Goal: Task Accomplishment & Management: Use online tool/utility

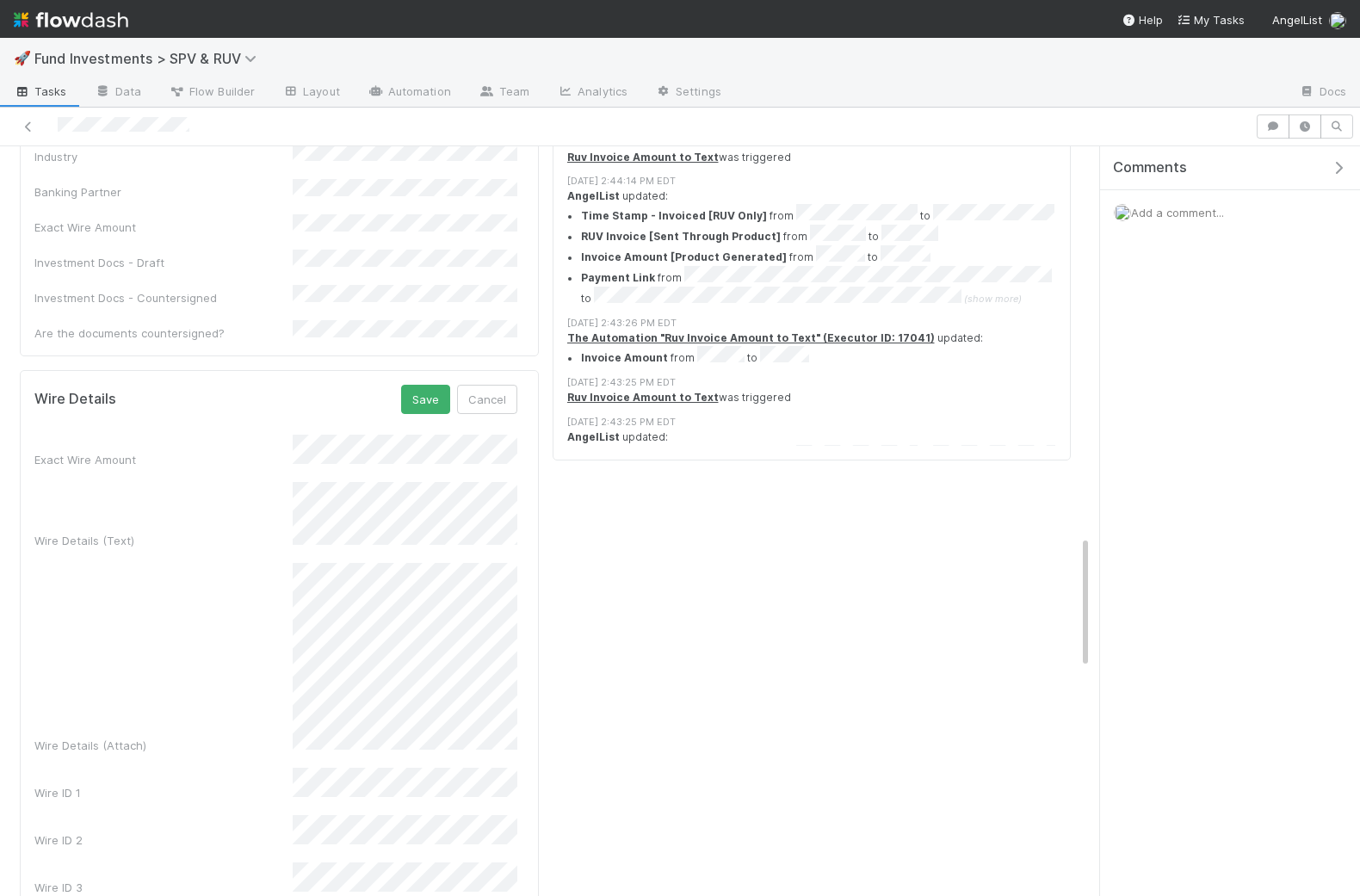
scroll to position [2074, 0]
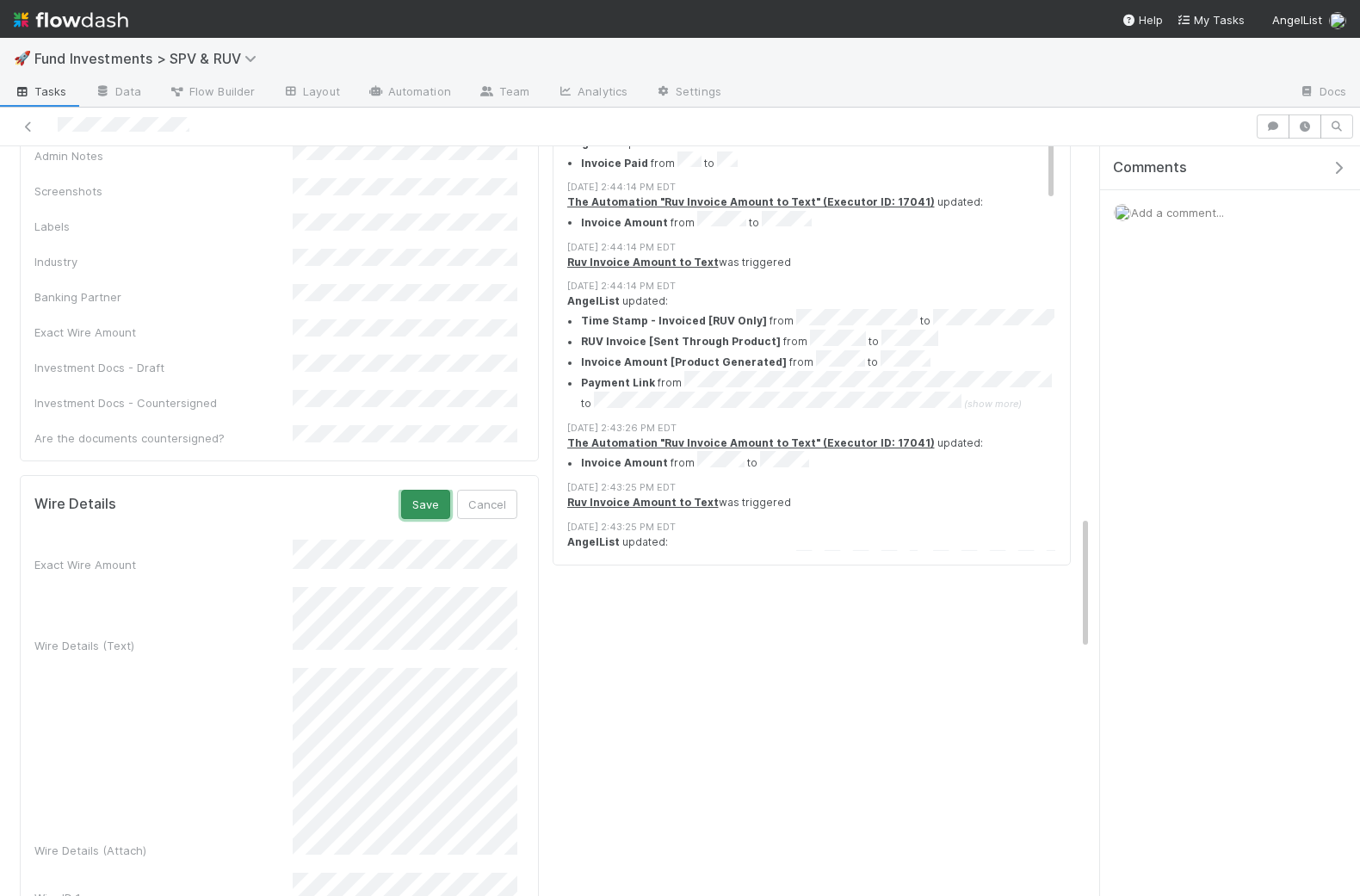
click at [433, 490] on button "Save" at bounding box center [425, 505] width 49 height 30
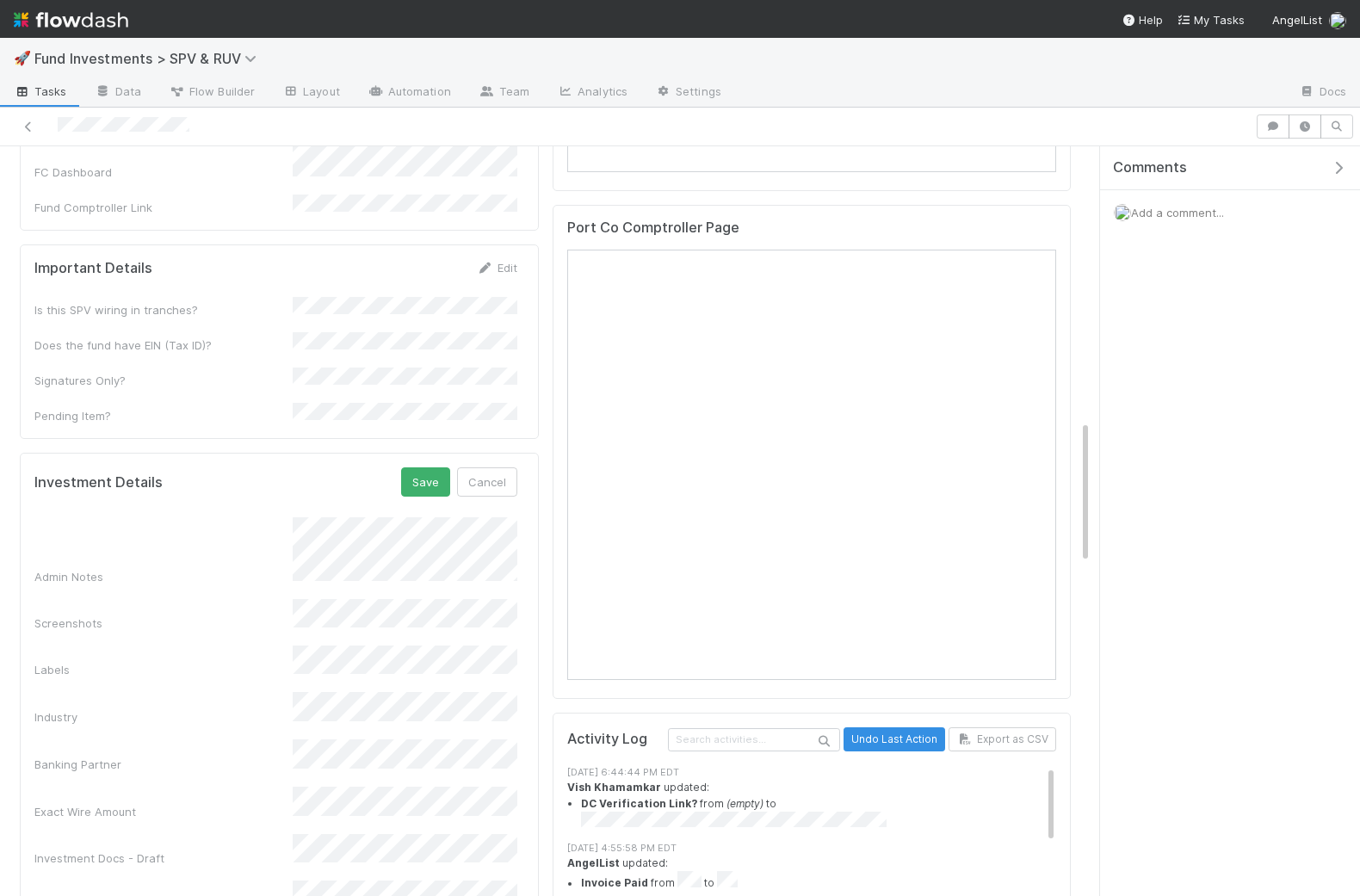
scroll to position [1429, 0]
click at [419, 468] on button "Save" at bounding box center [425, 483] width 49 height 30
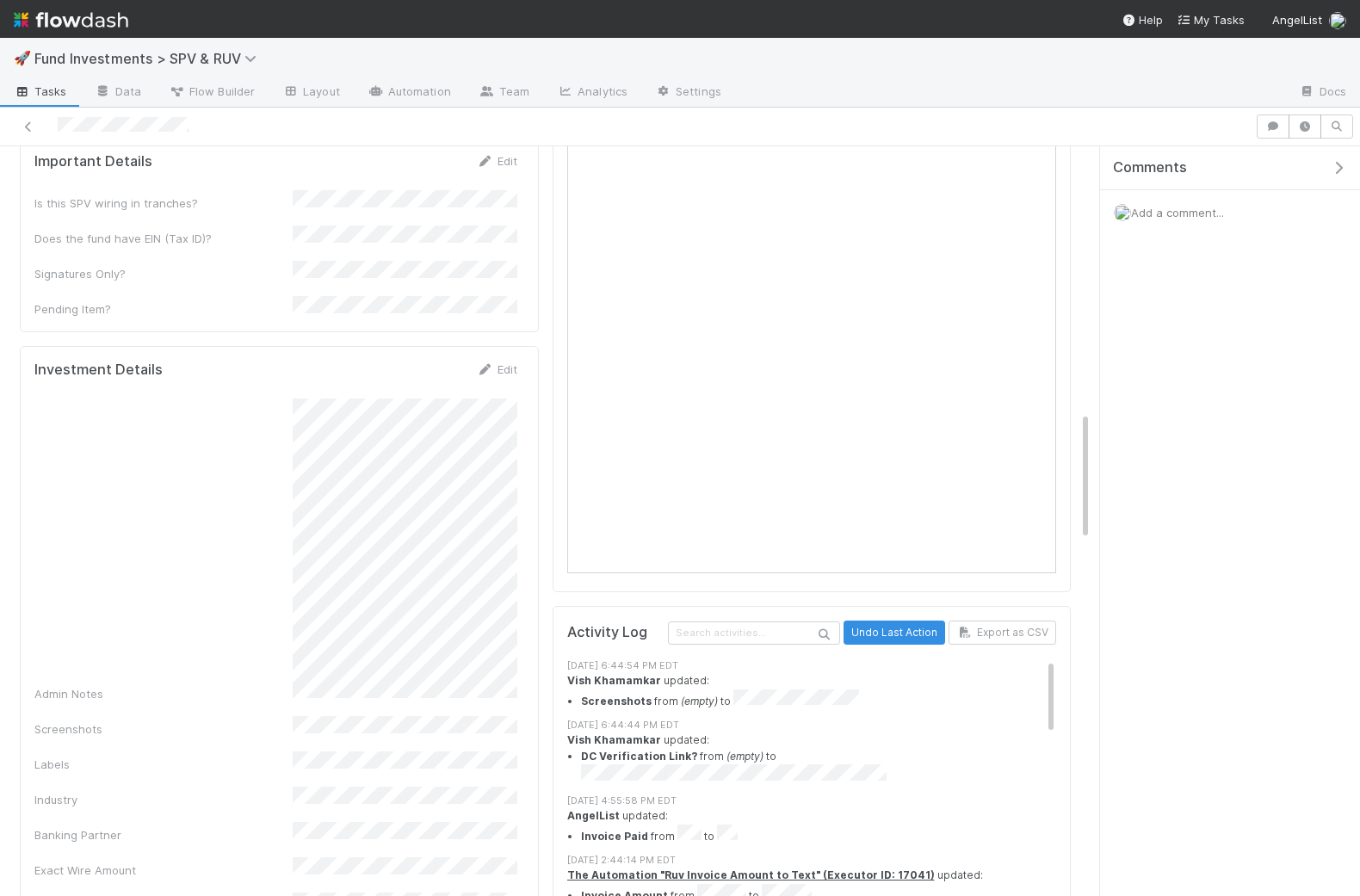
scroll to position [1562, 0]
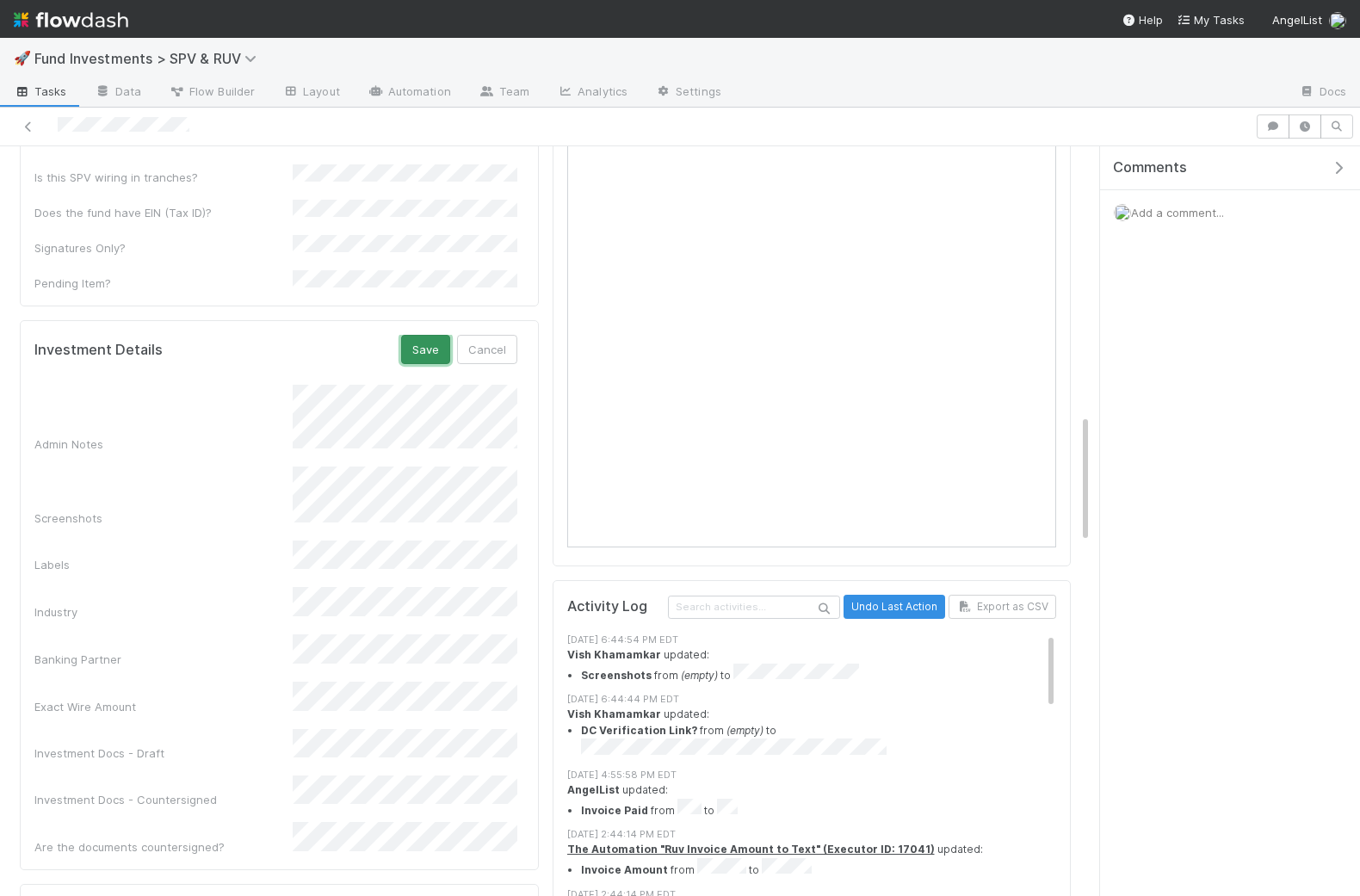
click at [430, 335] on button "Save" at bounding box center [425, 350] width 49 height 30
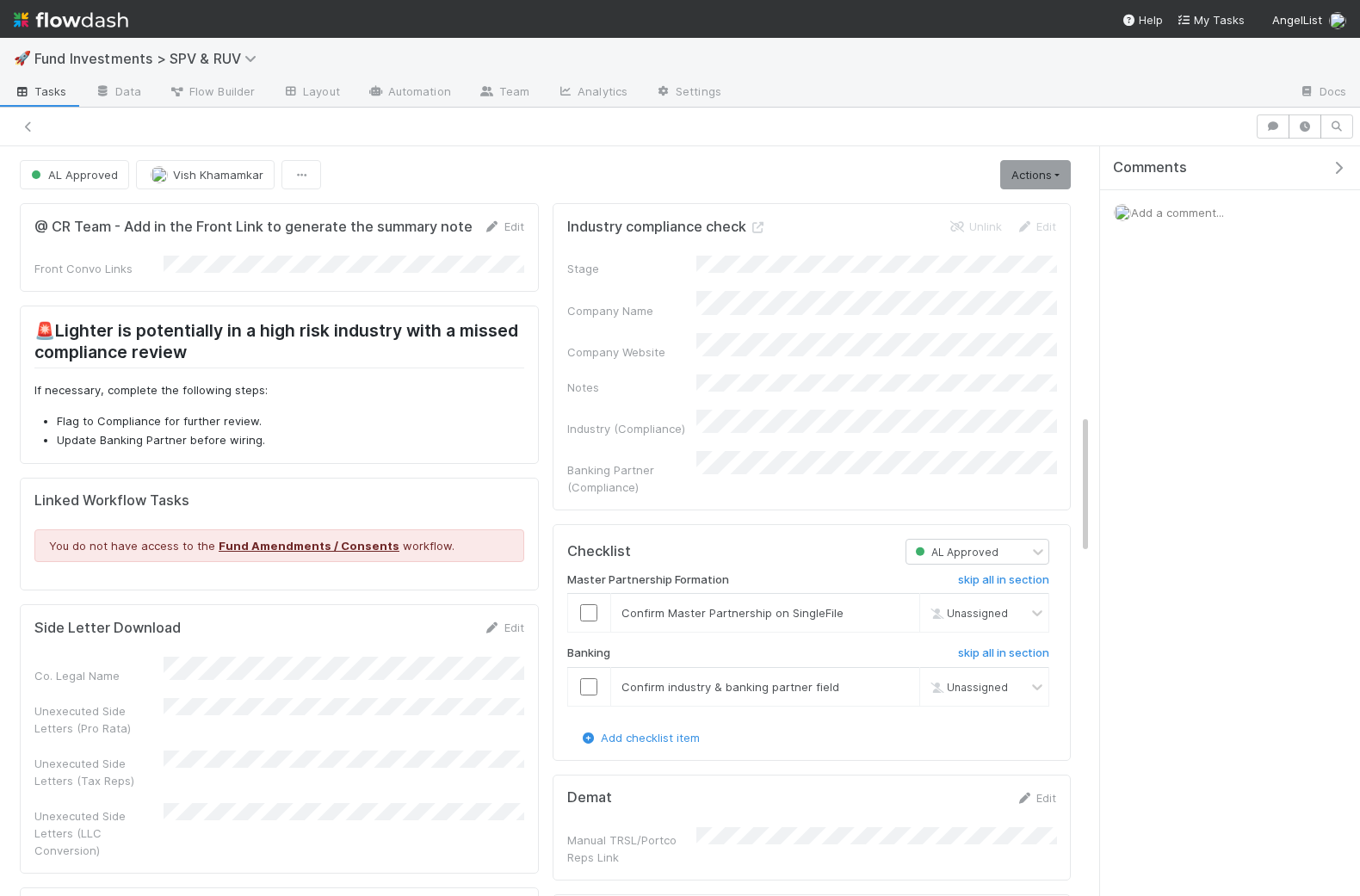
scroll to position [1438, 0]
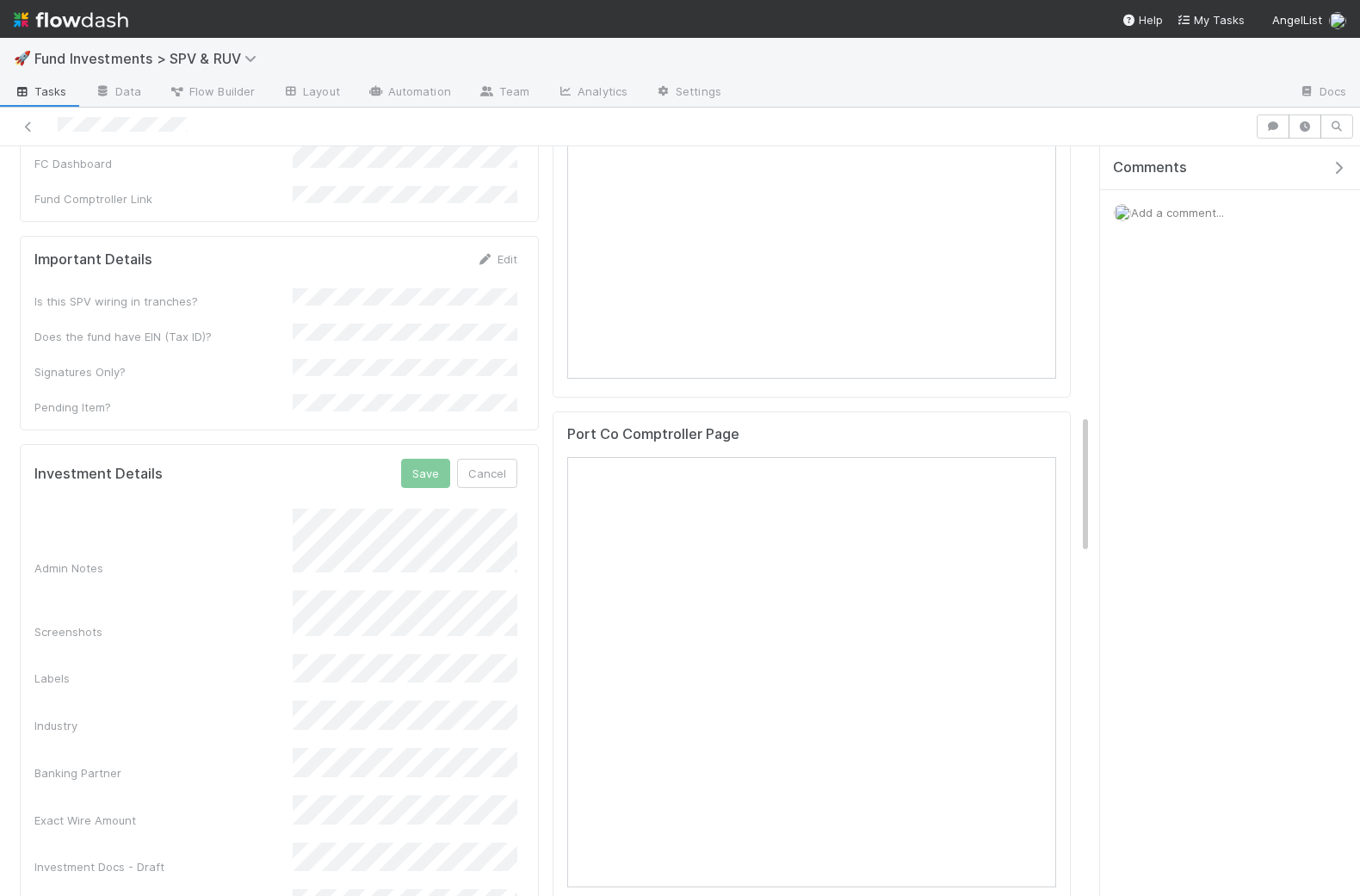
click at [424, 458] on button "Save" at bounding box center [425, 473] width 49 height 30
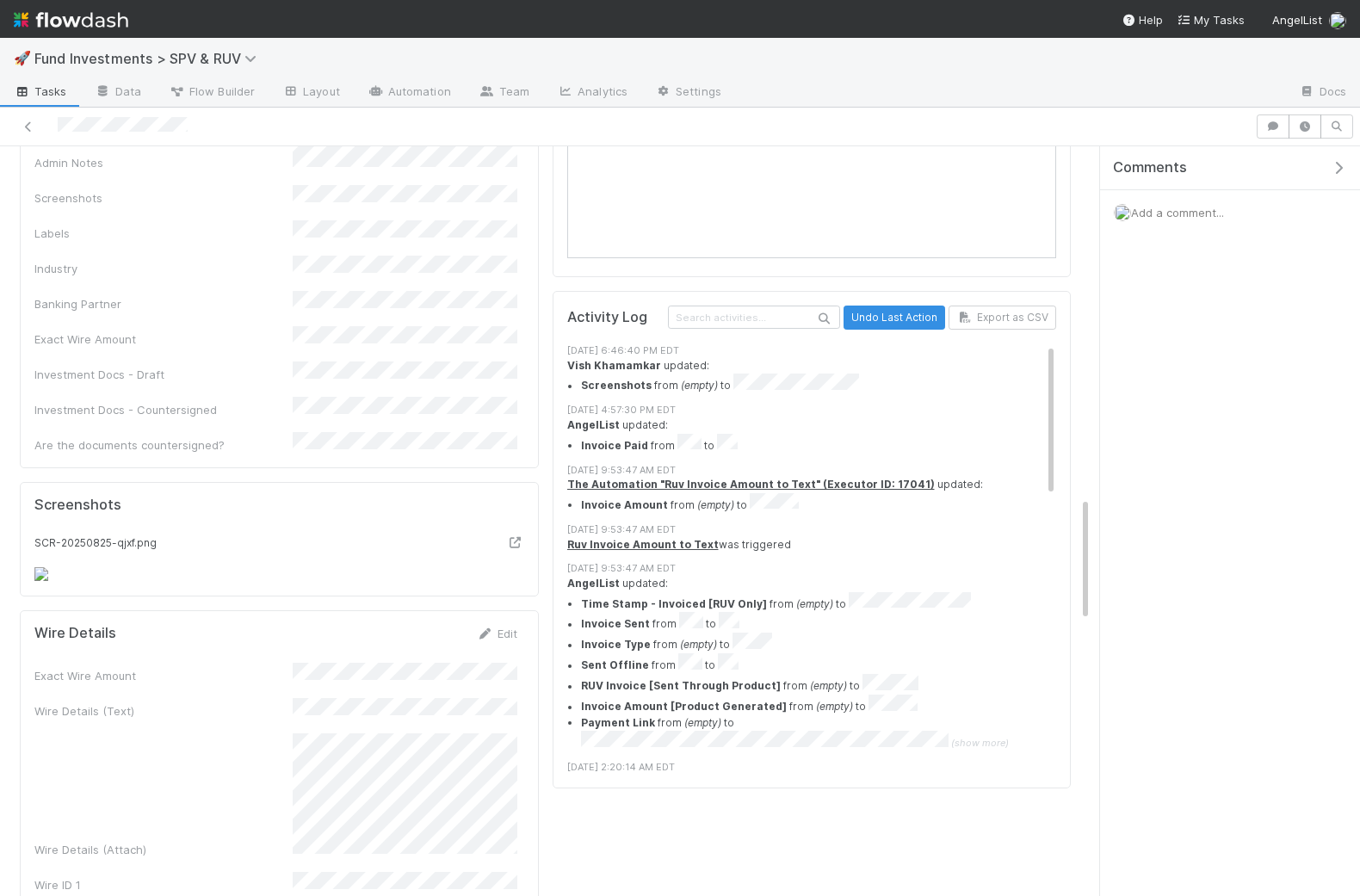
scroll to position [2243, 0]
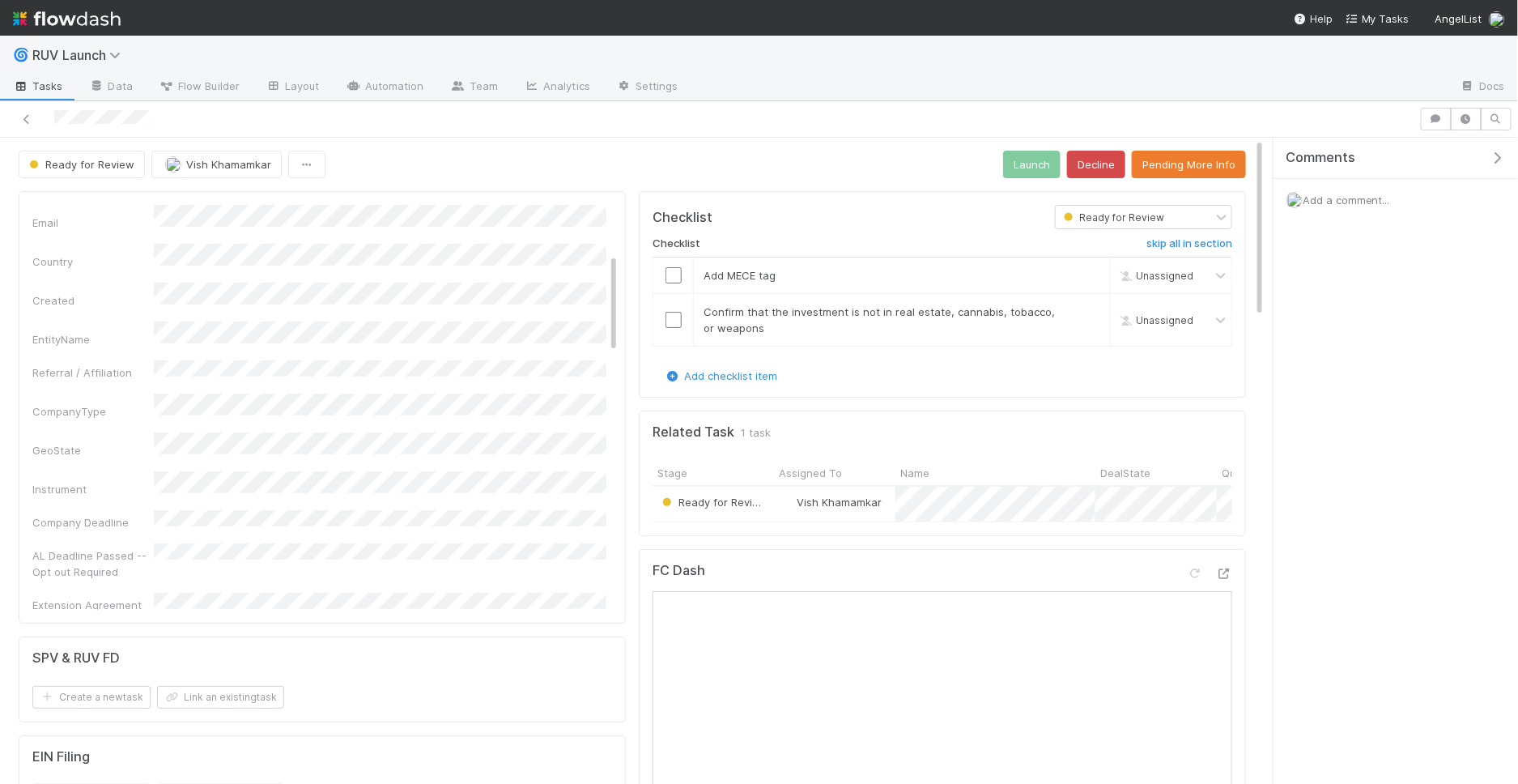
scroll to position [292, 0]
click at [1099, 163] on button "Decline" at bounding box center [1096, 165] width 58 height 28
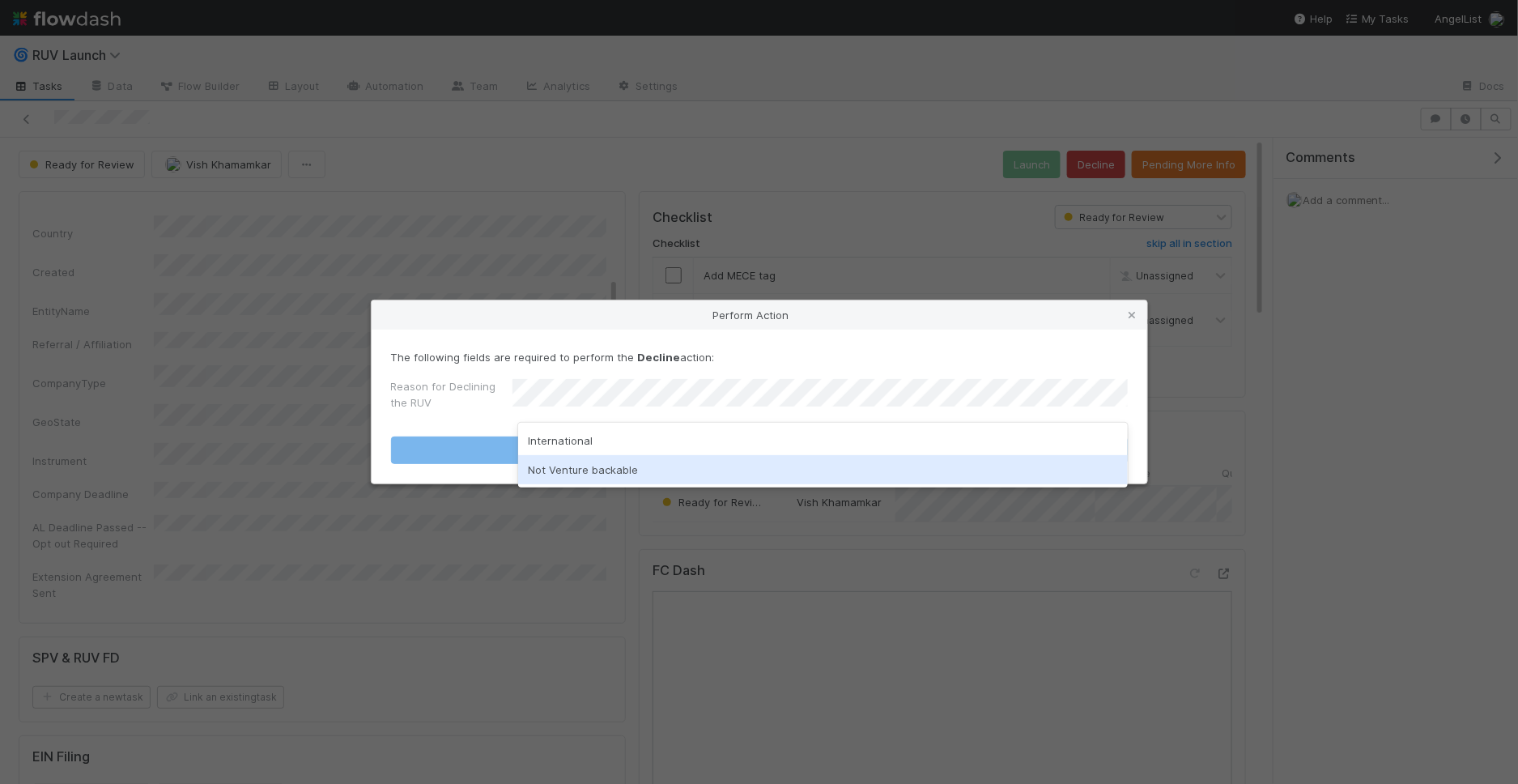
click at [617, 457] on div "Not Venture backable" at bounding box center [823, 470] width 610 height 30
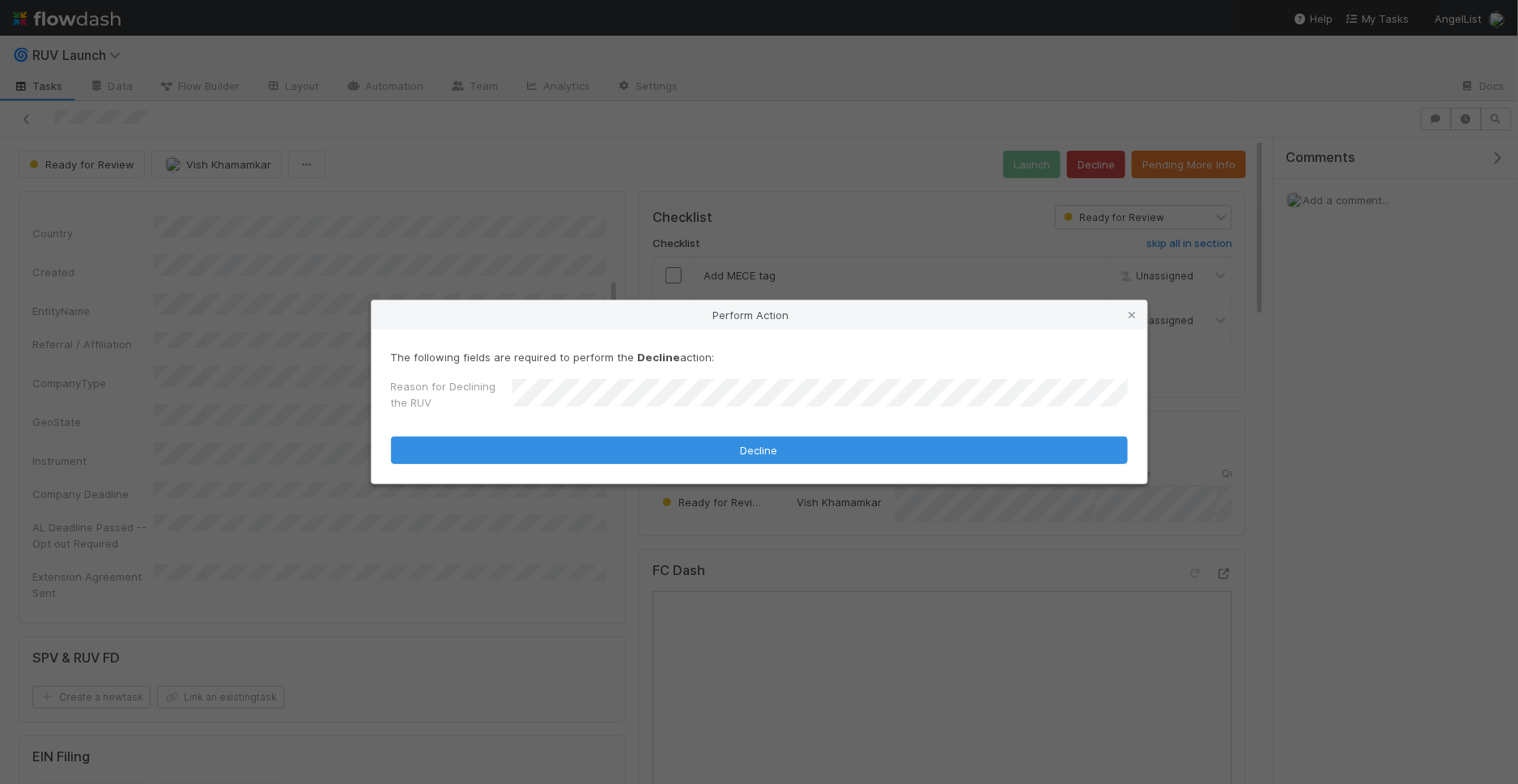
click at [602, 488] on div "Perform Action The following fields are required to perform the Decline action:…" at bounding box center [759, 392] width 1518 height 784
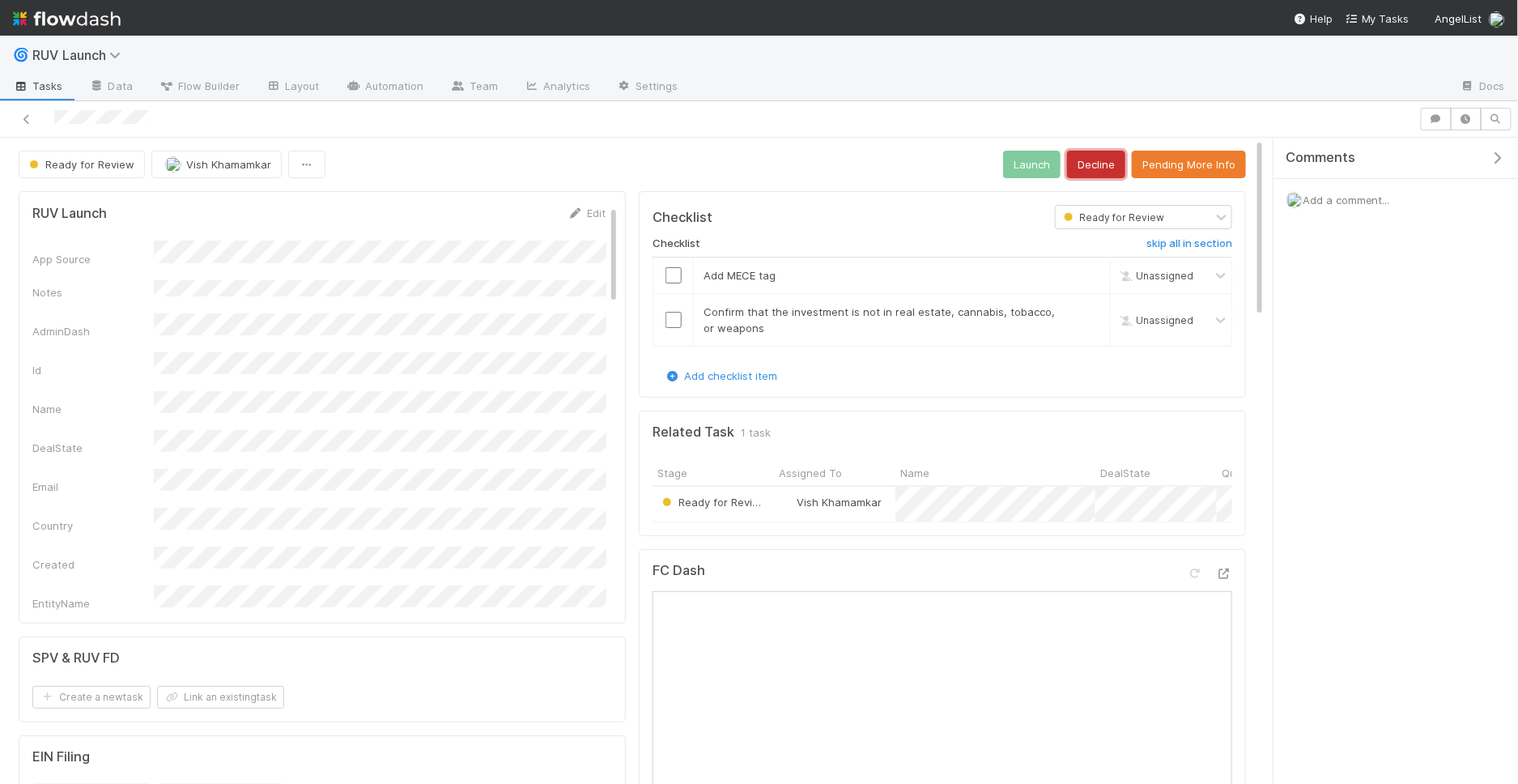
click at [1101, 160] on button "Decline" at bounding box center [1096, 165] width 58 height 28
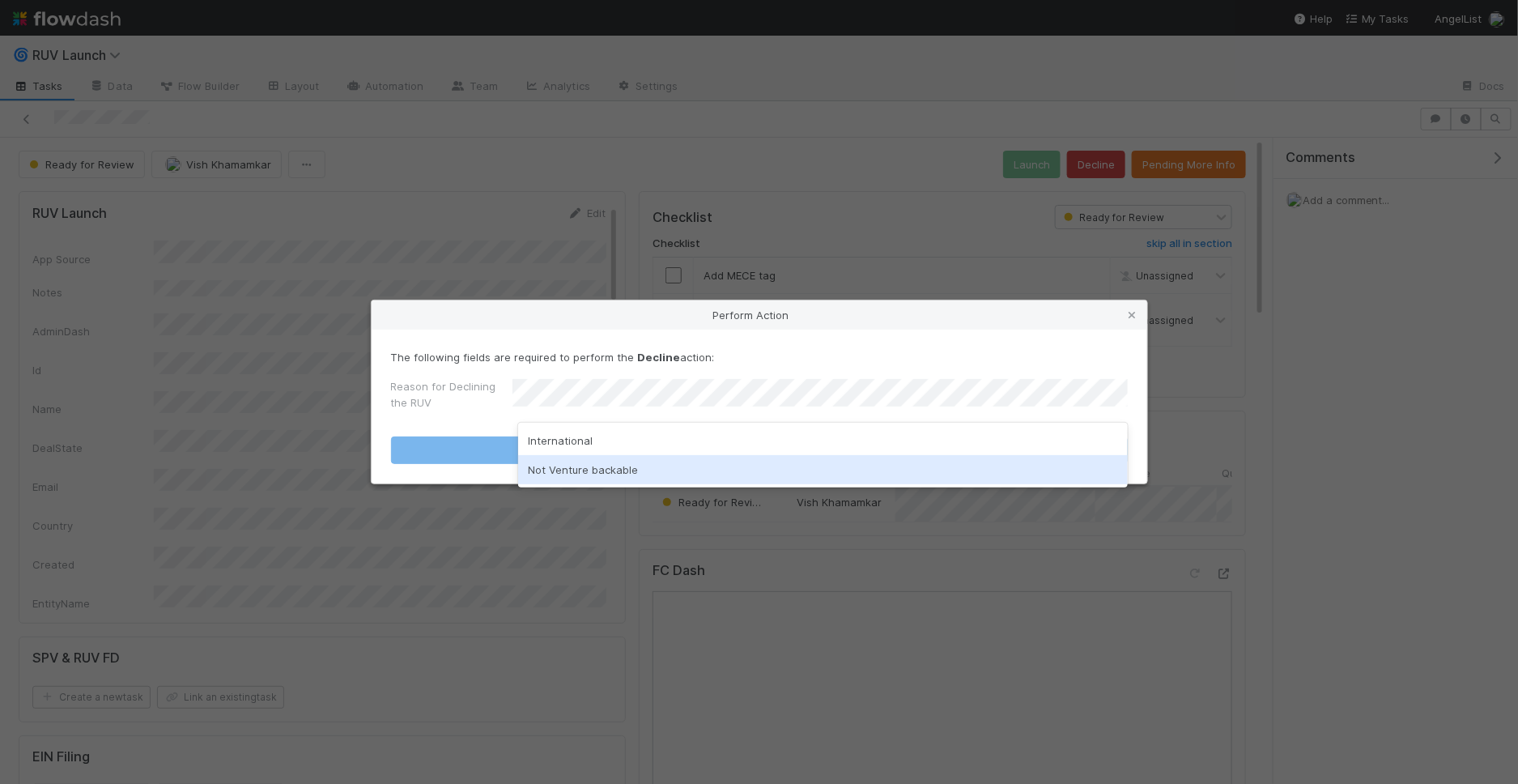
click at [622, 461] on div "Not Venture backable" at bounding box center [823, 470] width 610 height 30
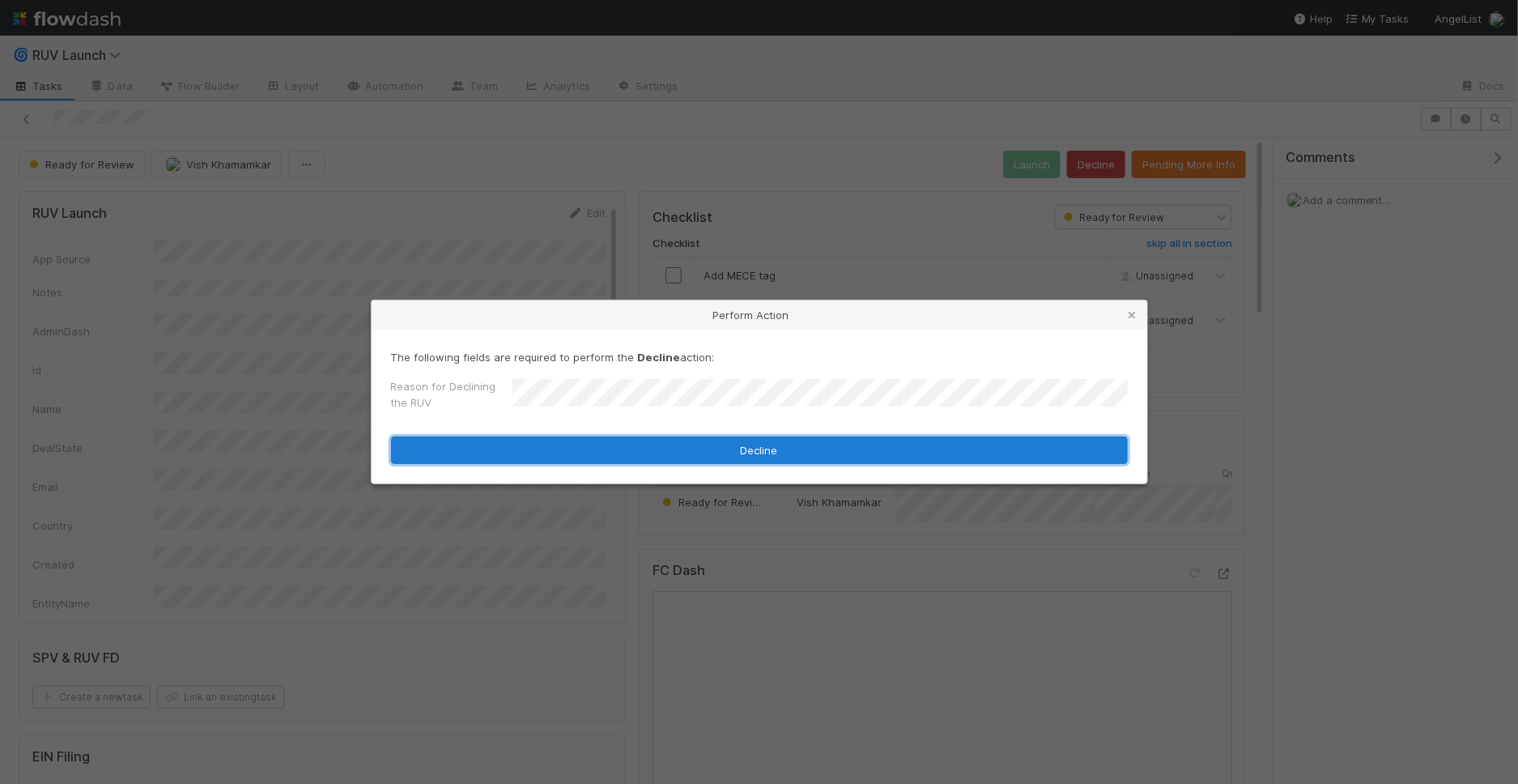
click at [622, 461] on button "Decline" at bounding box center [759, 450] width 737 height 28
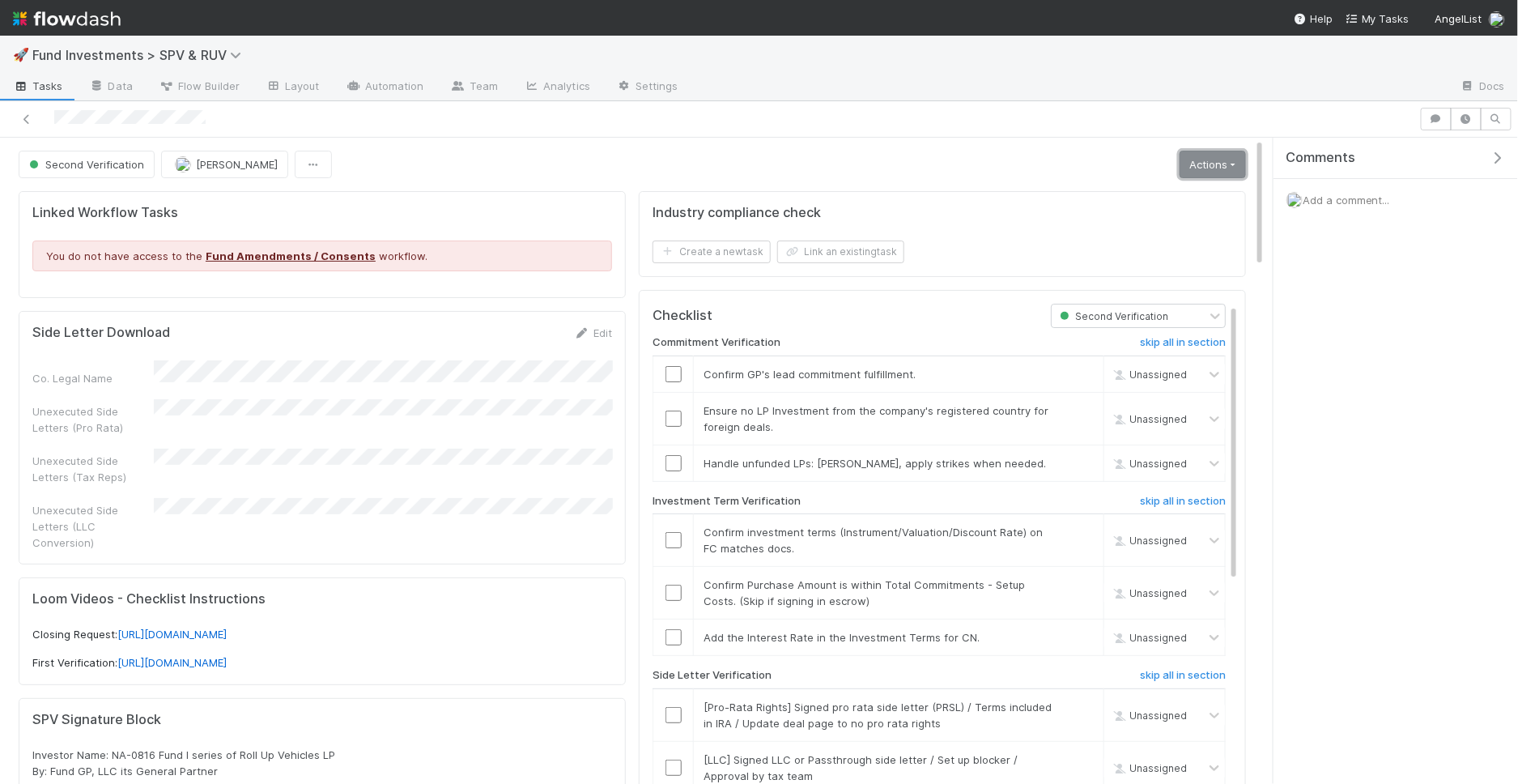
click at [1195, 160] on link "Actions" at bounding box center [1213, 165] width 66 height 28
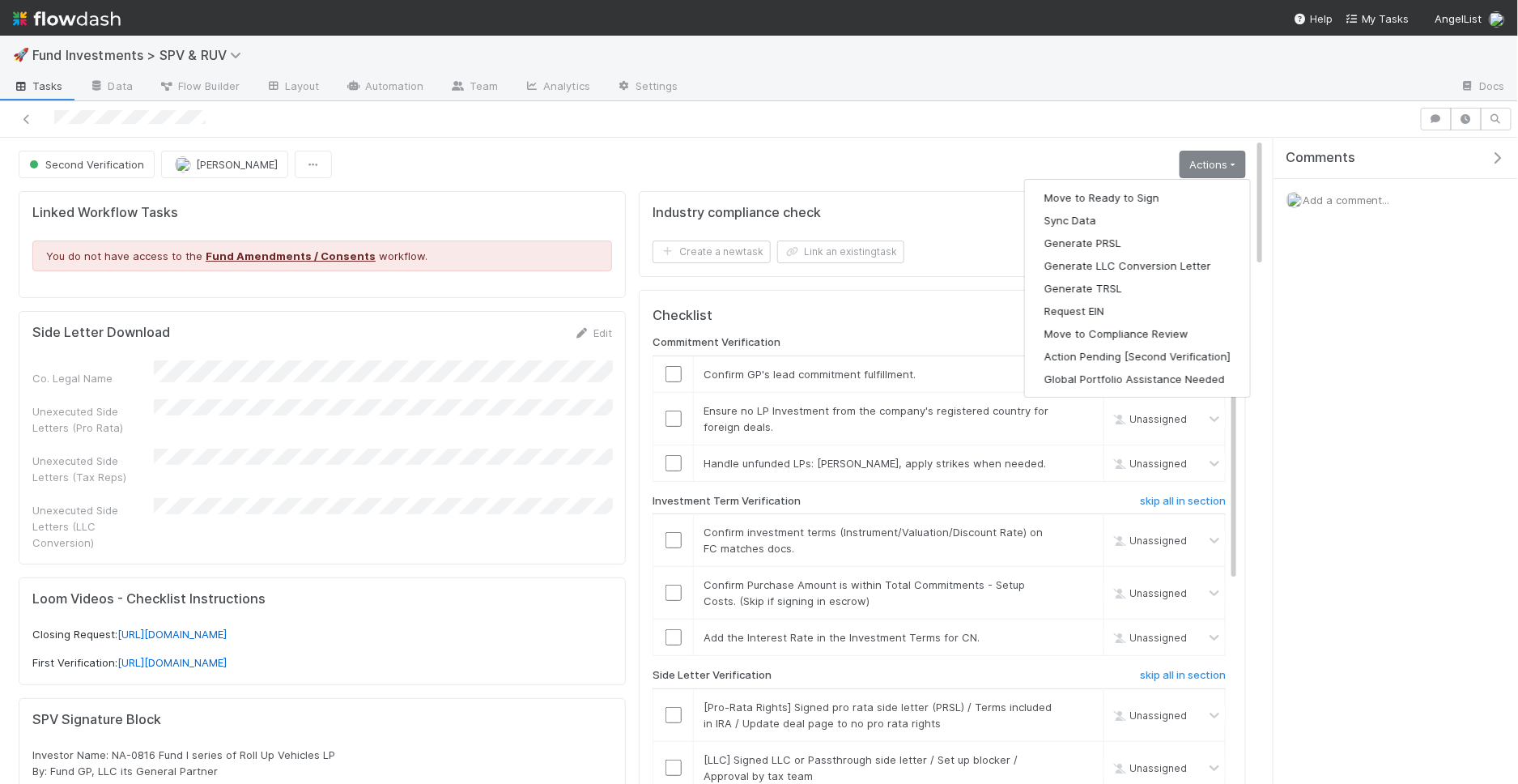
click at [923, 175] on div "Second Verification [PERSON_NAME] Actions Move to Ready to Sign Sync Data Gener…" at bounding box center [632, 165] width 1228 height 28
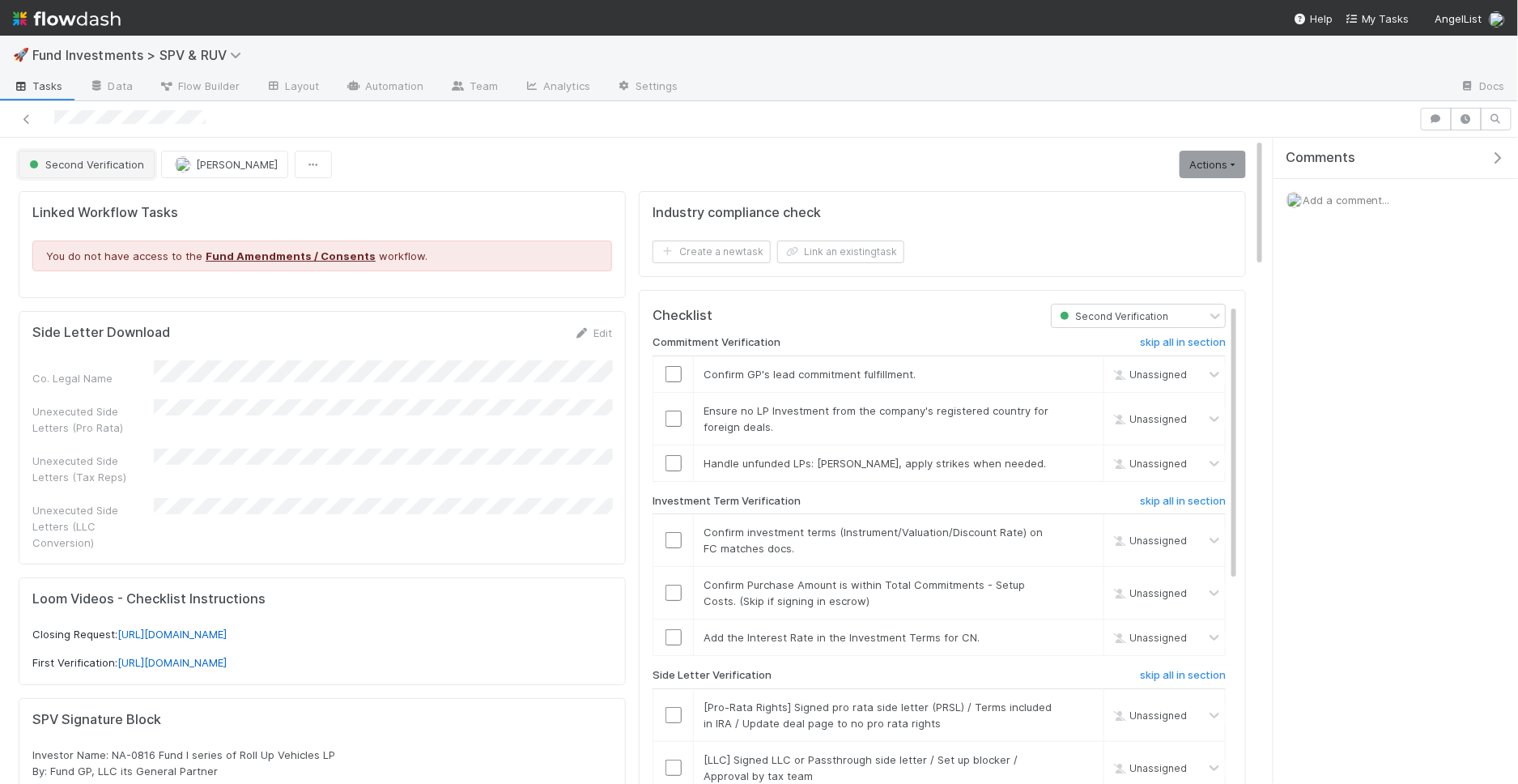
click at [51, 158] on span "Second Verification" at bounding box center [85, 165] width 118 height 13
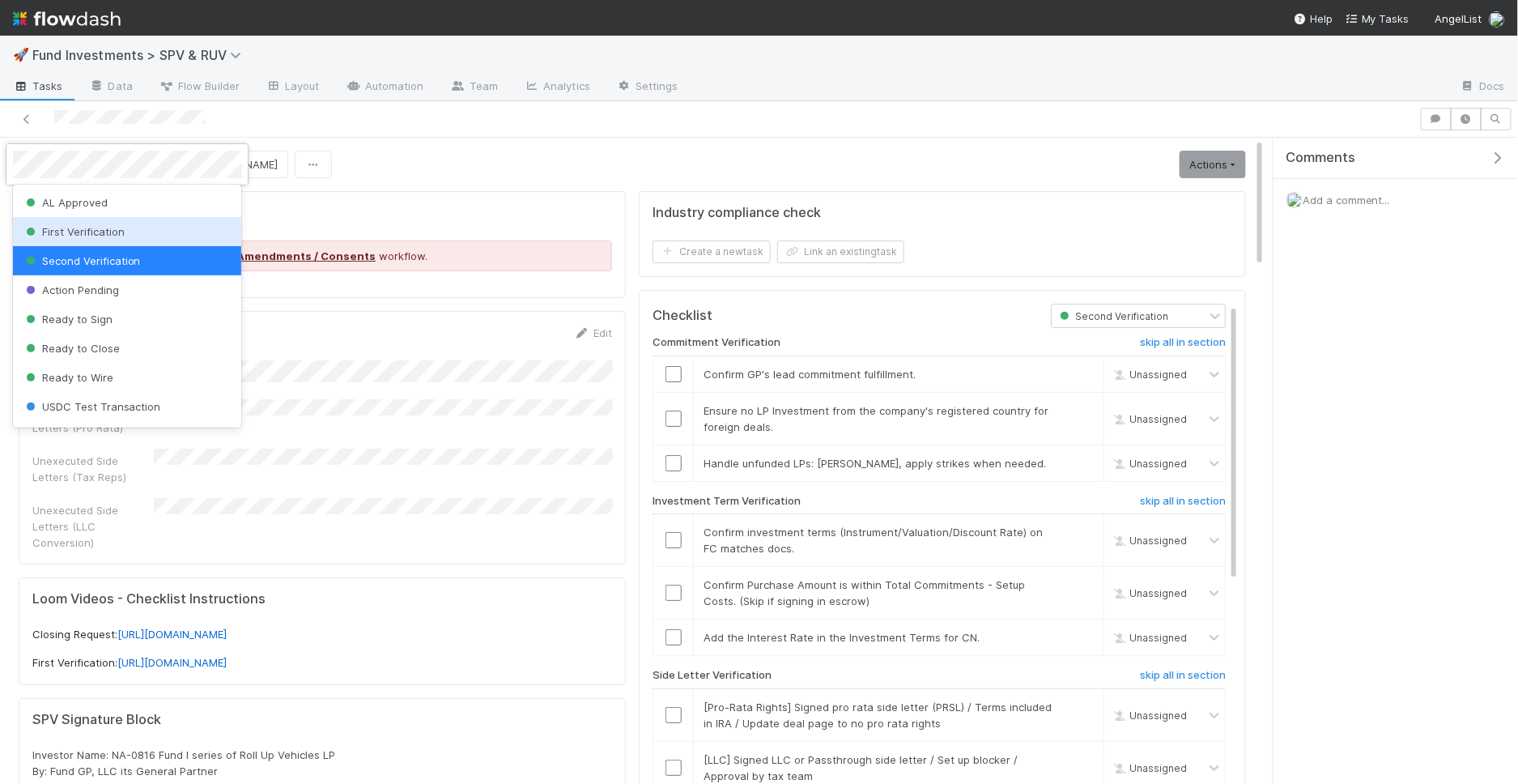
click at [81, 228] on span "First Verification" at bounding box center [74, 232] width 102 height 13
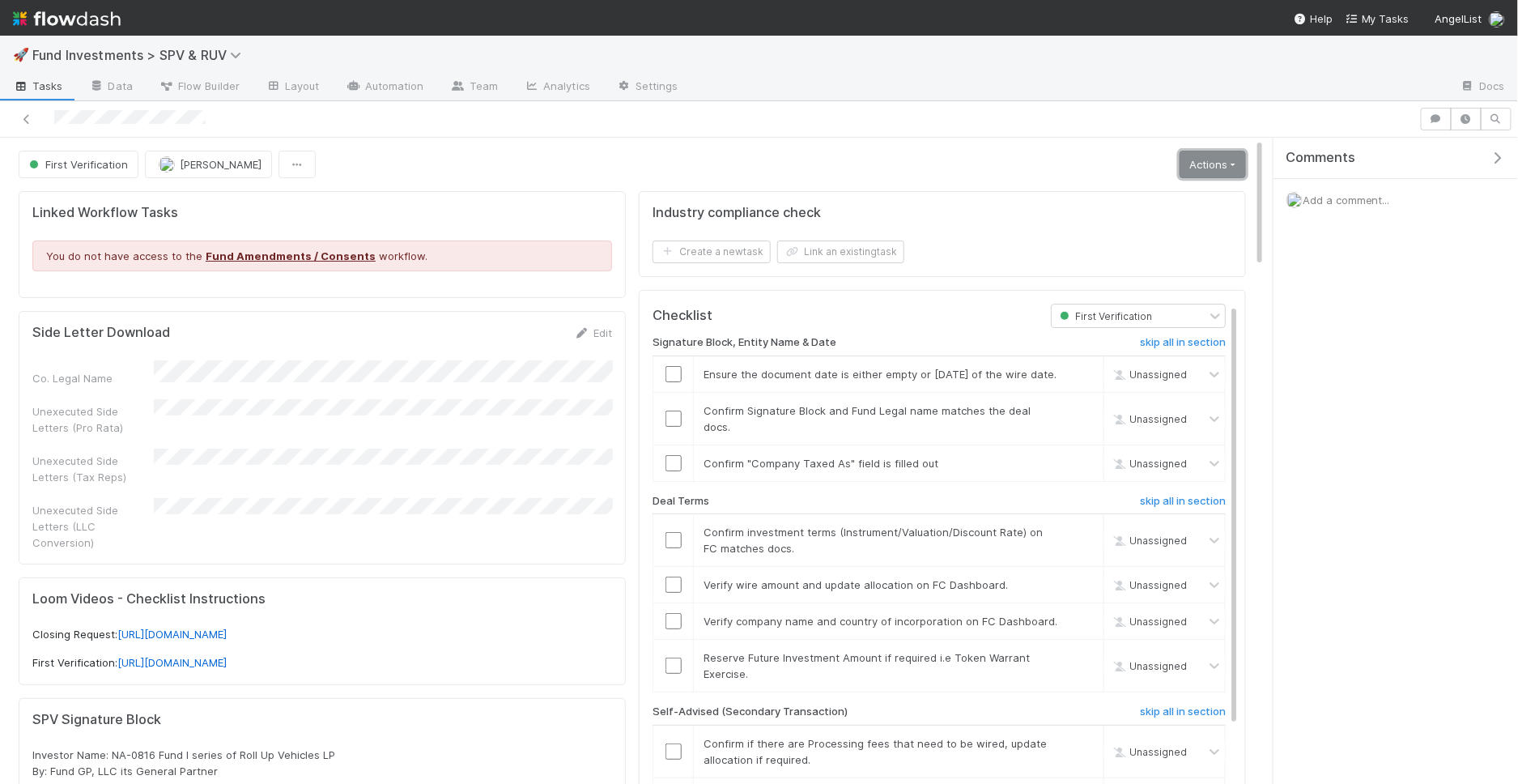
click at [1196, 159] on link "Actions" at bounding box center [1213, 165] width 66 height 28
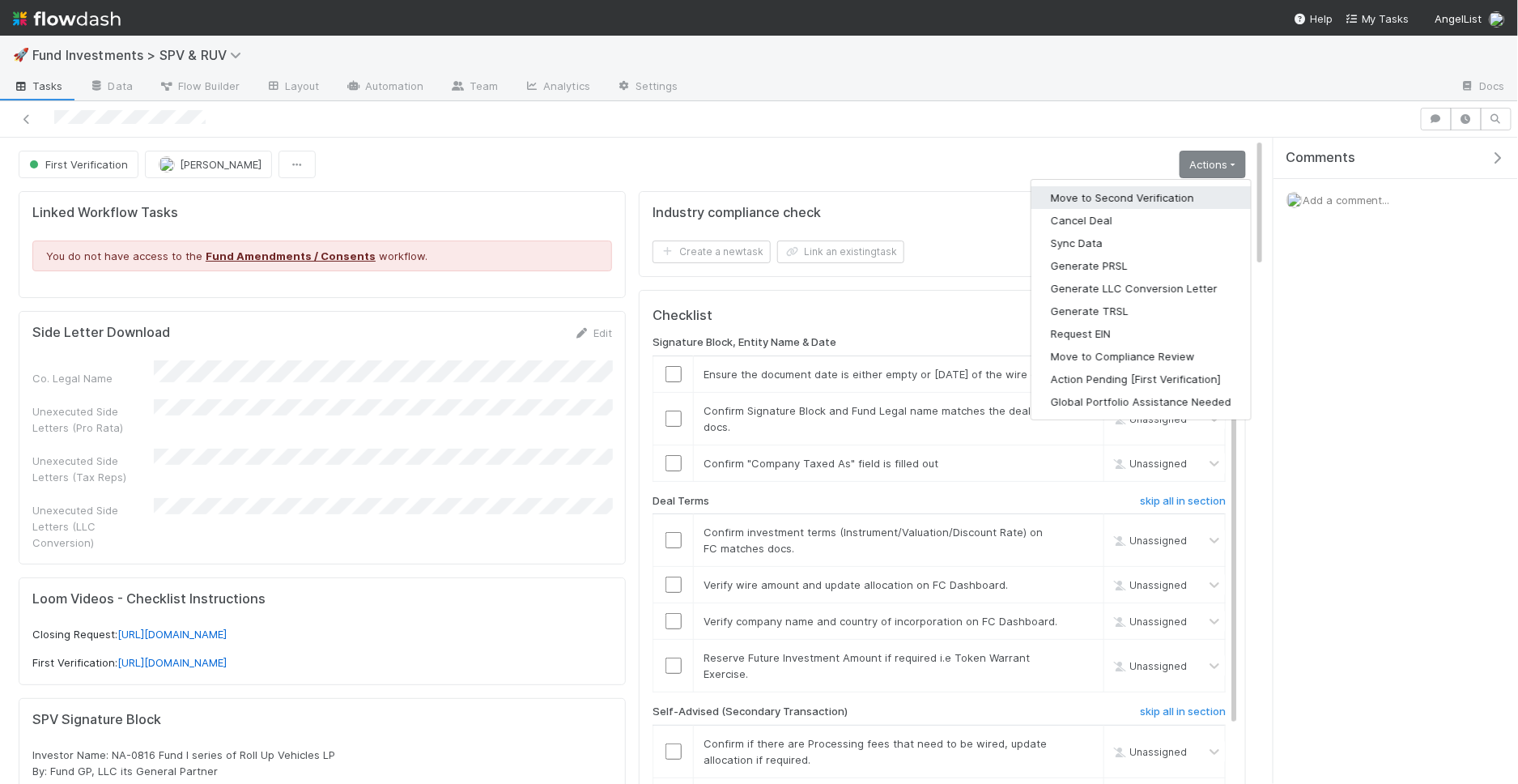
click at [1151, 203] on button "Move to Second Verification" at bounding box center [1142, 198] width 220 height 23
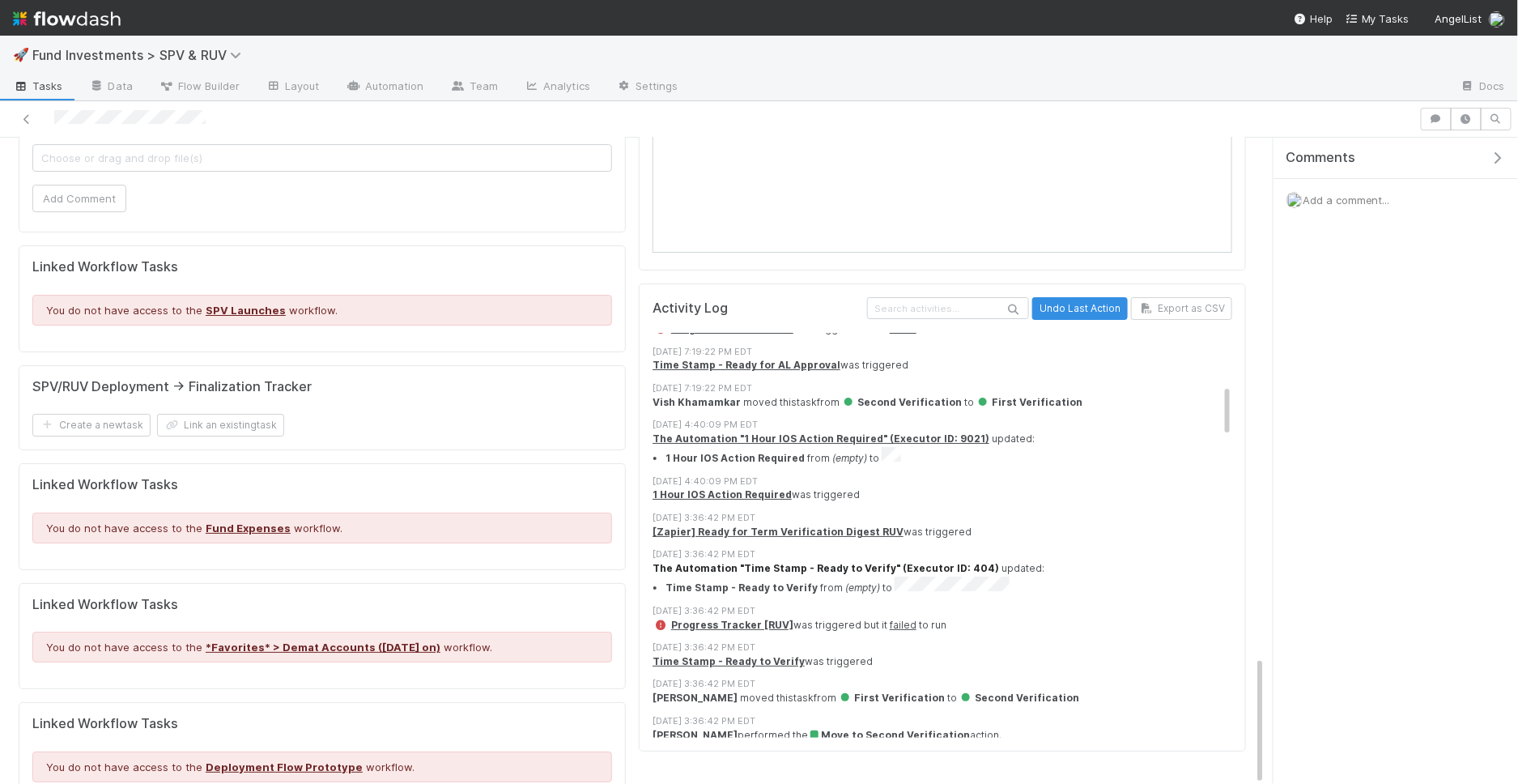
scroll to position [400, 0]
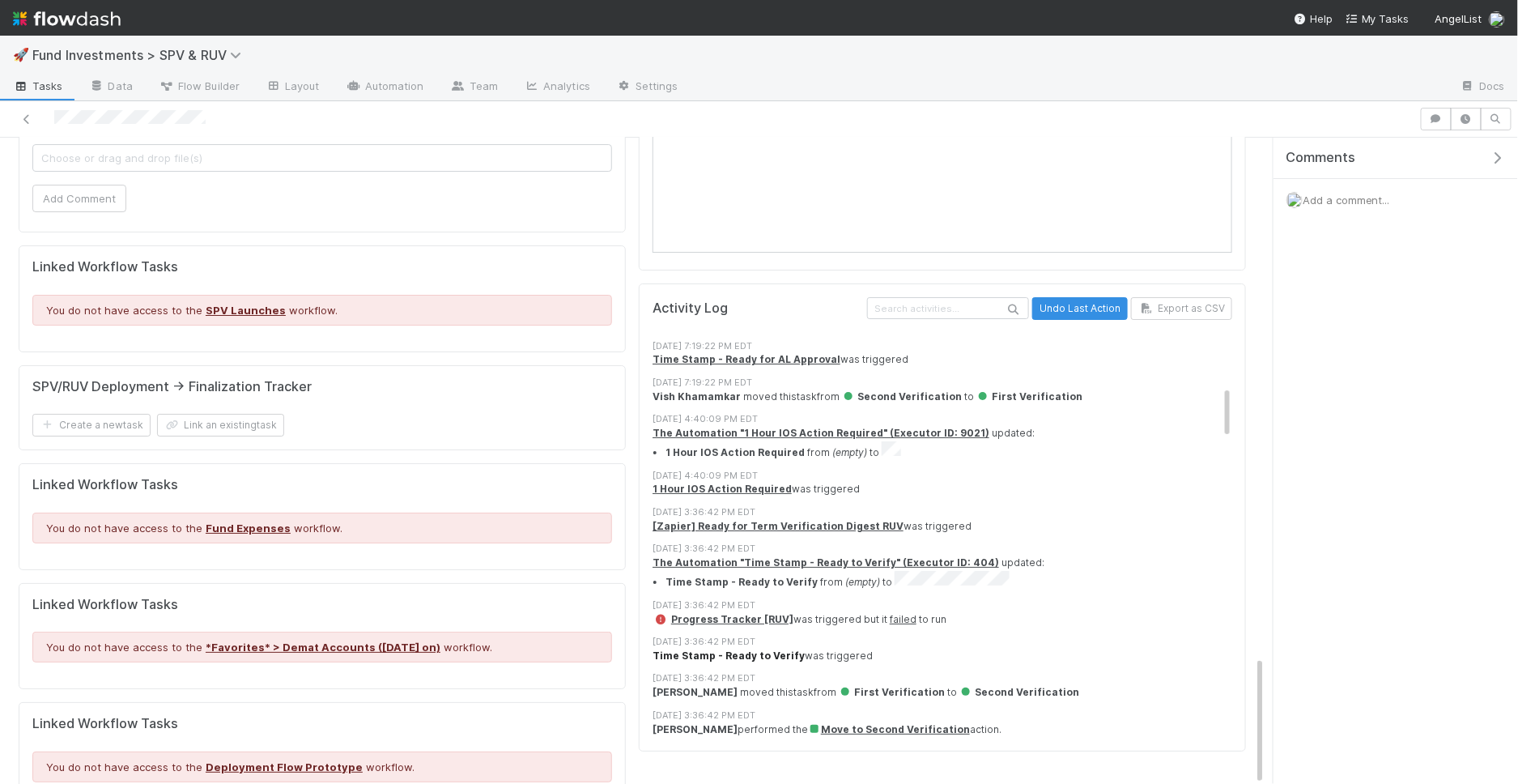
click at [733, 650] on strong "Time Stamp - Ready to Verify" at bounding box center [729, 655] width 153 height 12
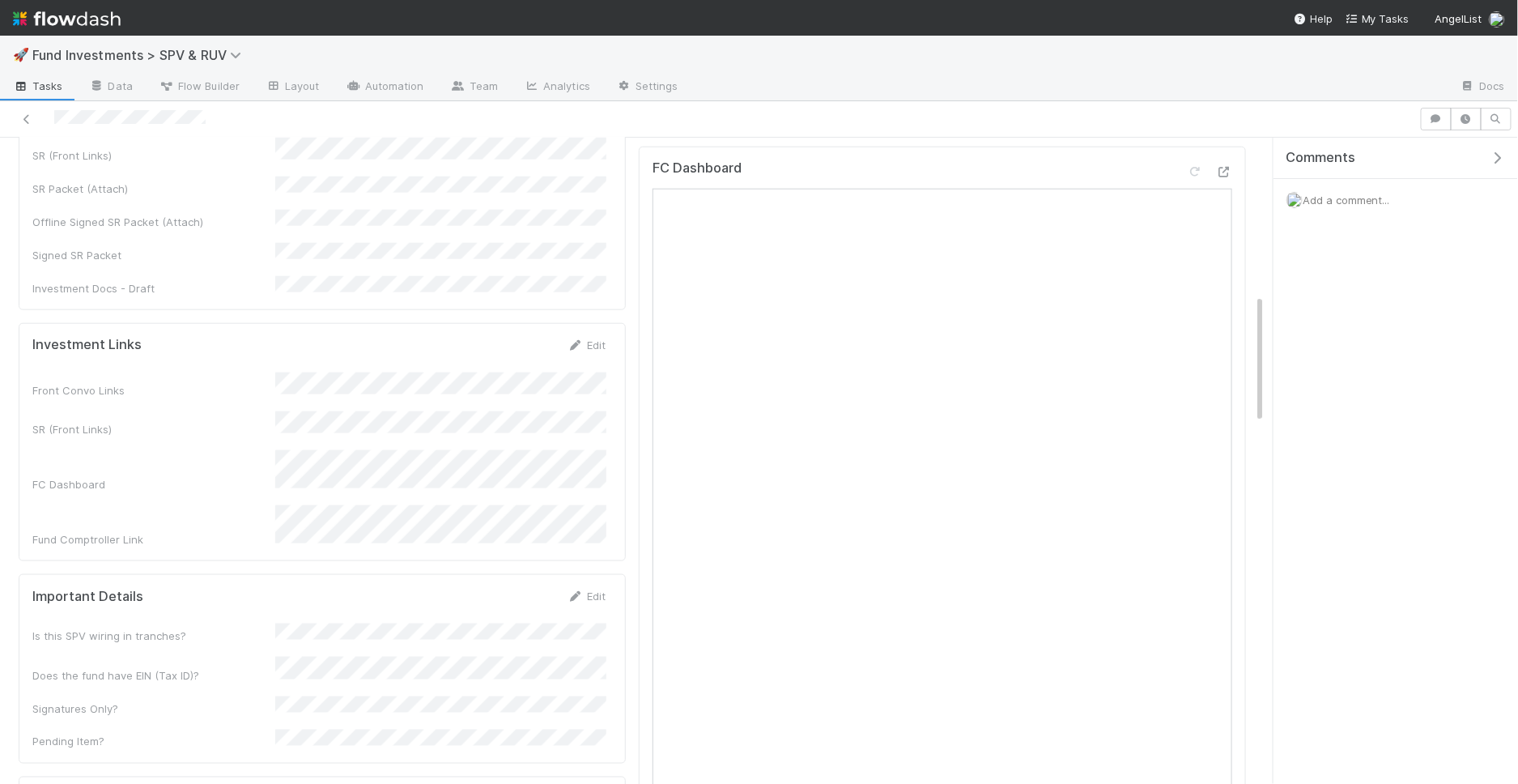
scroll to position [782, 0]
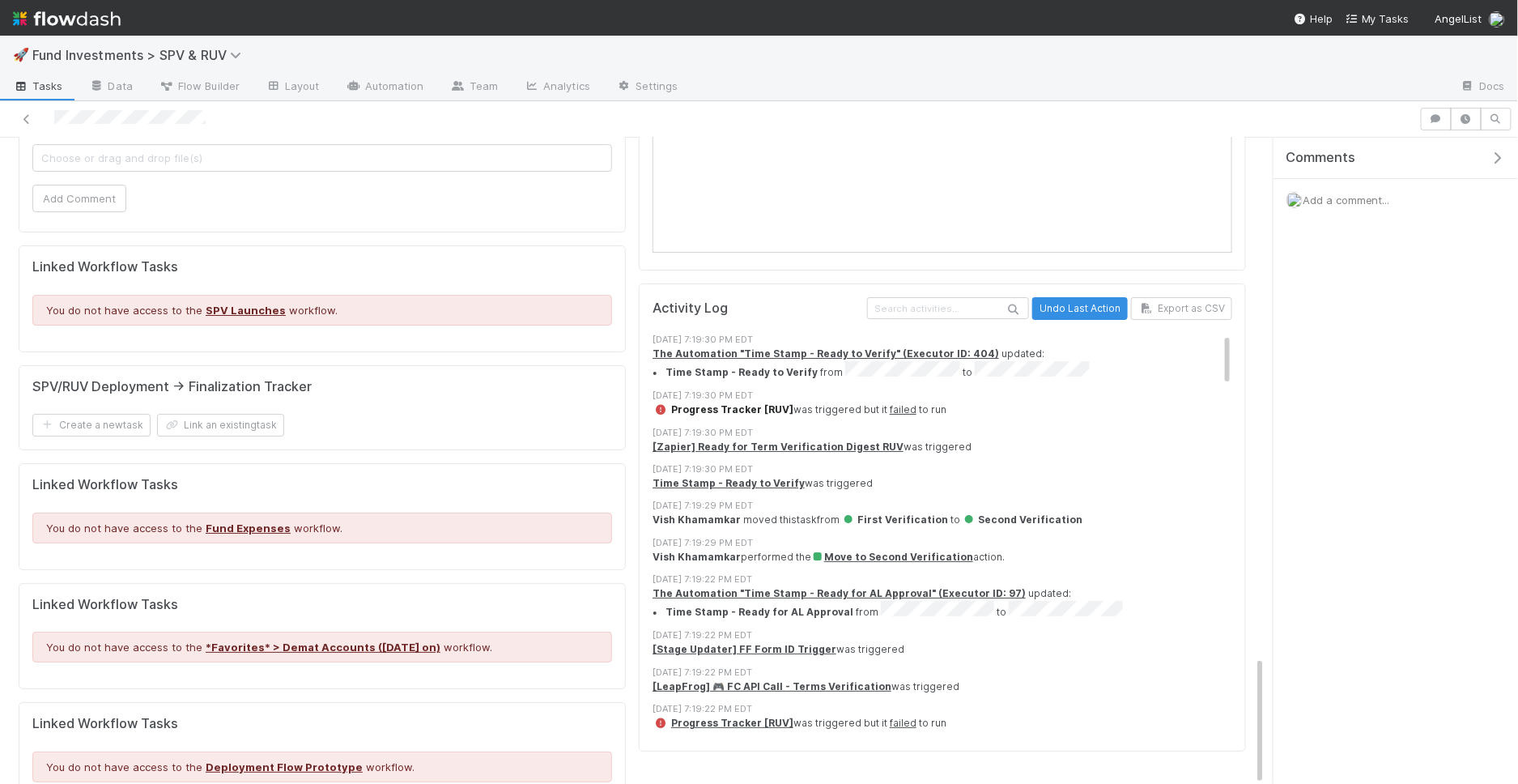
click at [718, 403] on strong "Progress Tracker [RUV]" at bounding box center [732, 409] width 122 height 12
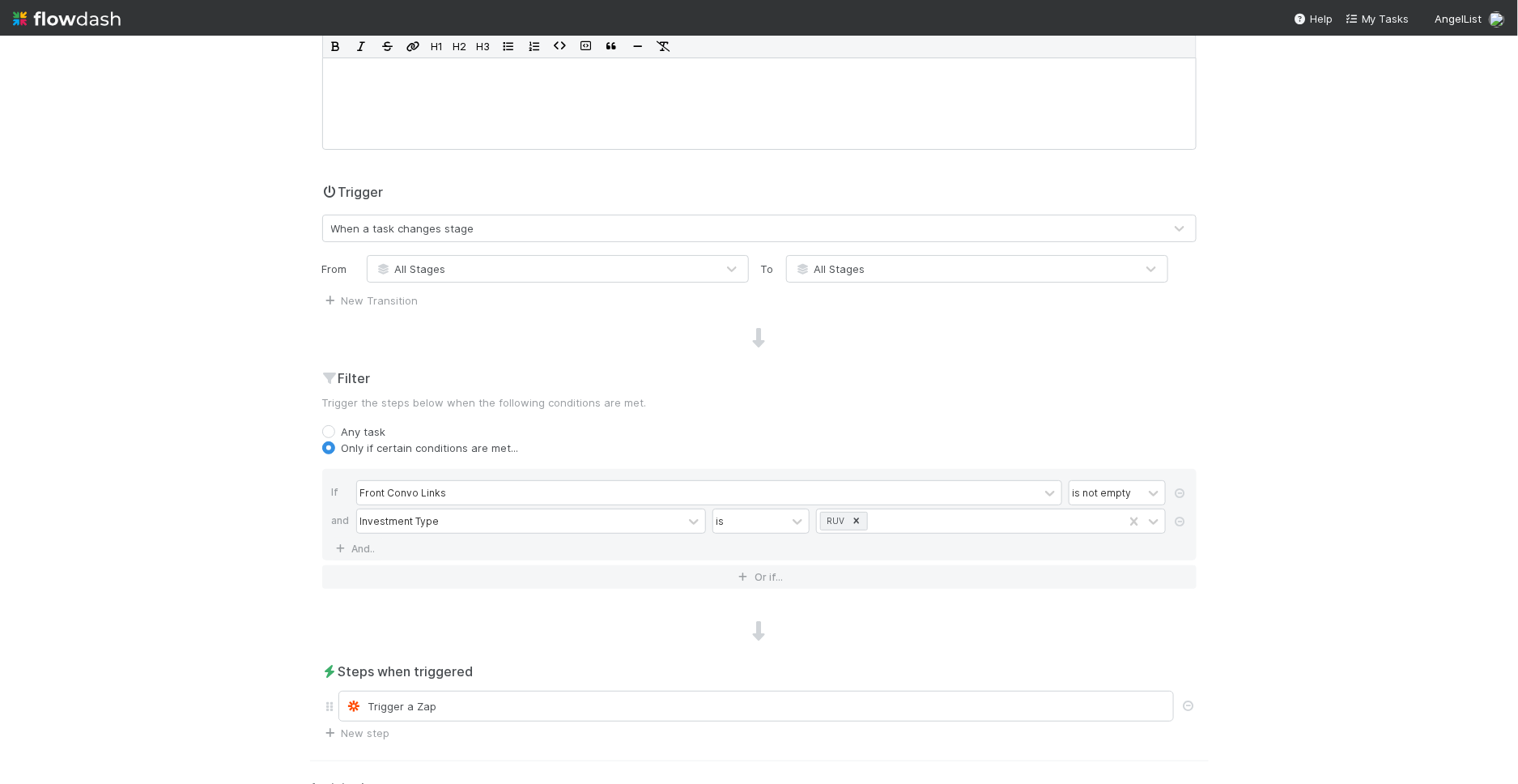
scroll to position [254, 0]
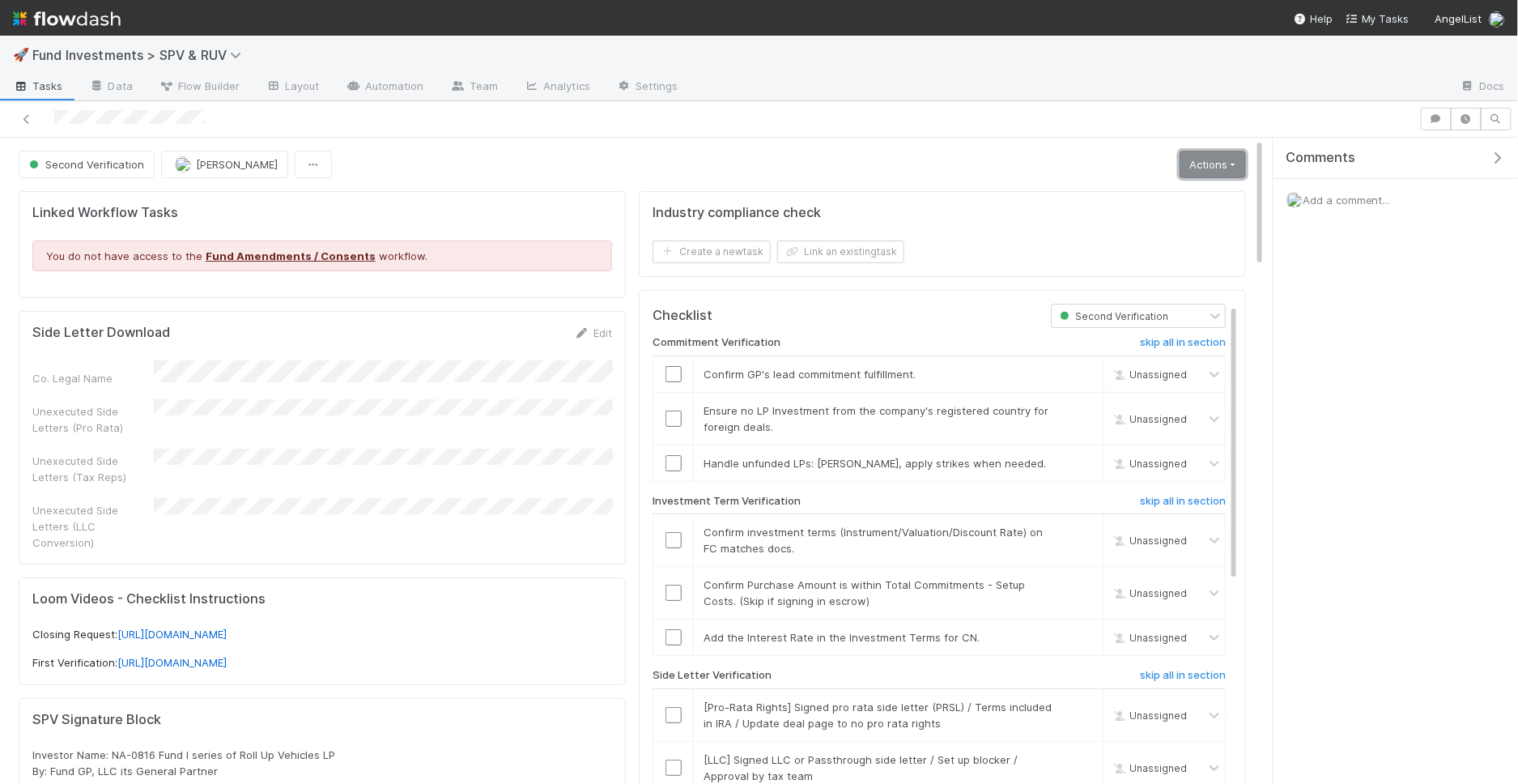
click at [1207, 169] on link "Actions" at bounding box center [1213, 165] width 66 height 28
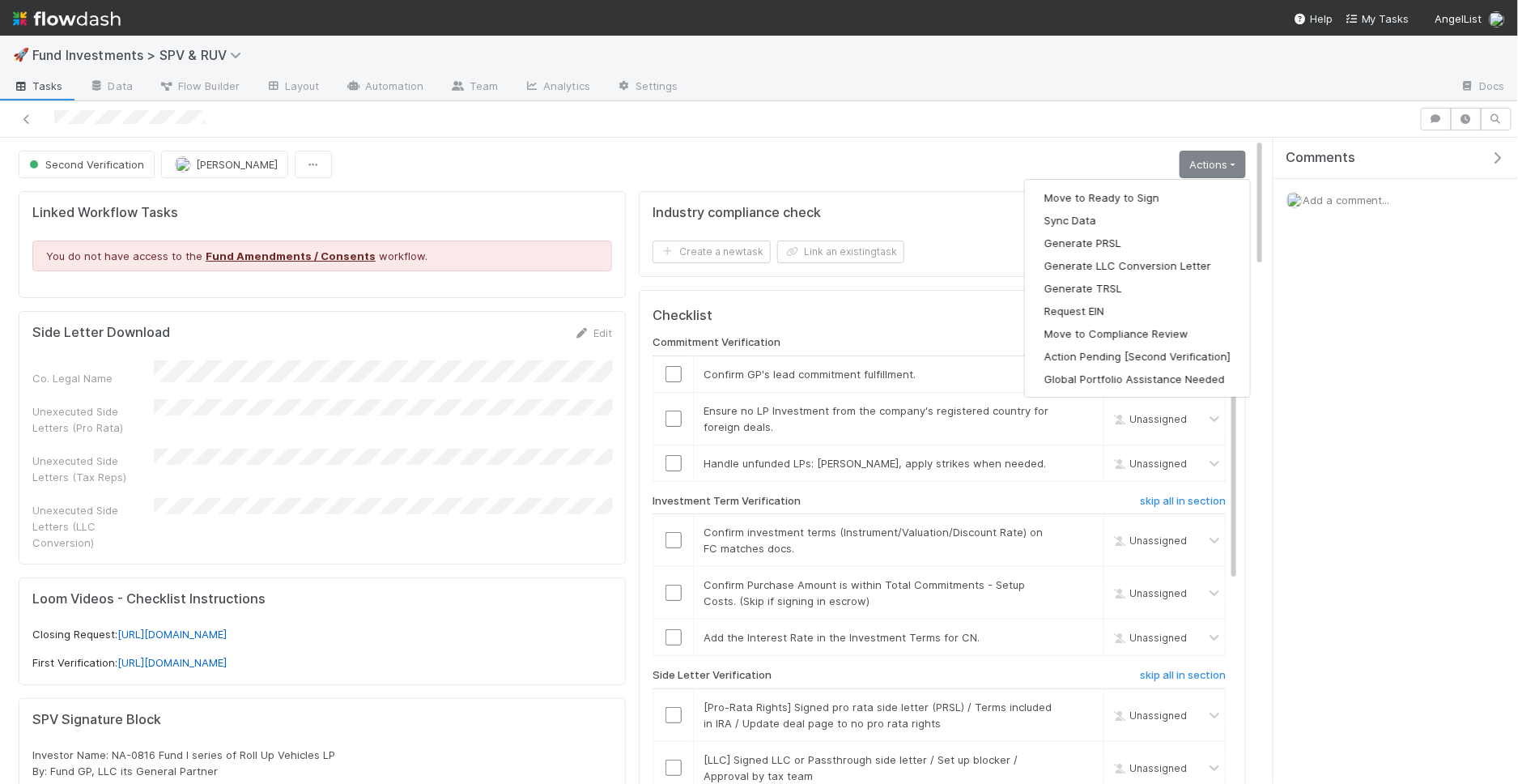
click at [831, 162] on div "Second Verification Joshua Webster Actions Move to Ready to Sign Sync Data Gene…" at bounding box center [632, 165] width 1228 height 28
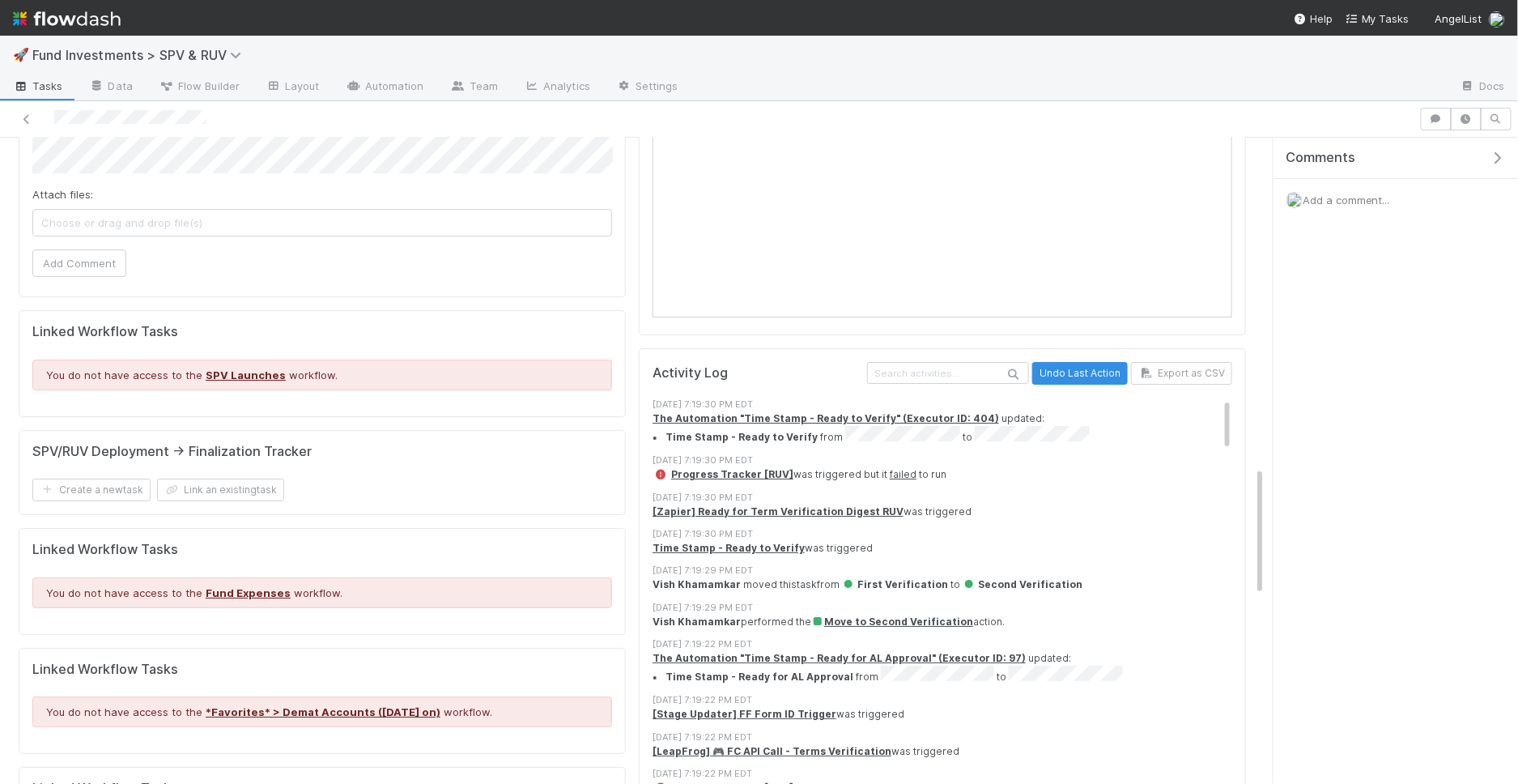
scroll to position [2593, 0]
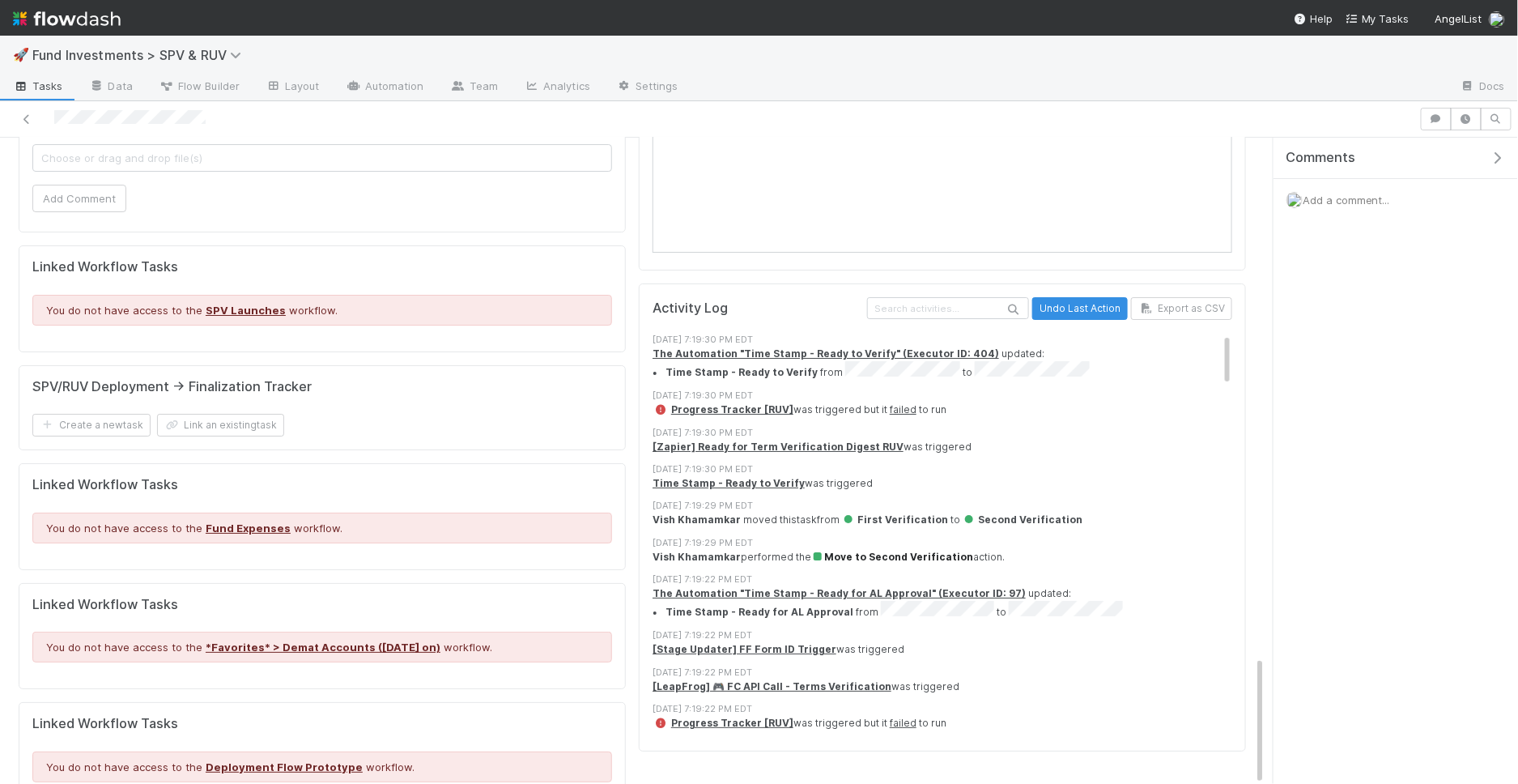
click at [885, 550] on span "Move to Second Verification" at bounding box center [891, 556] width 162 height 12
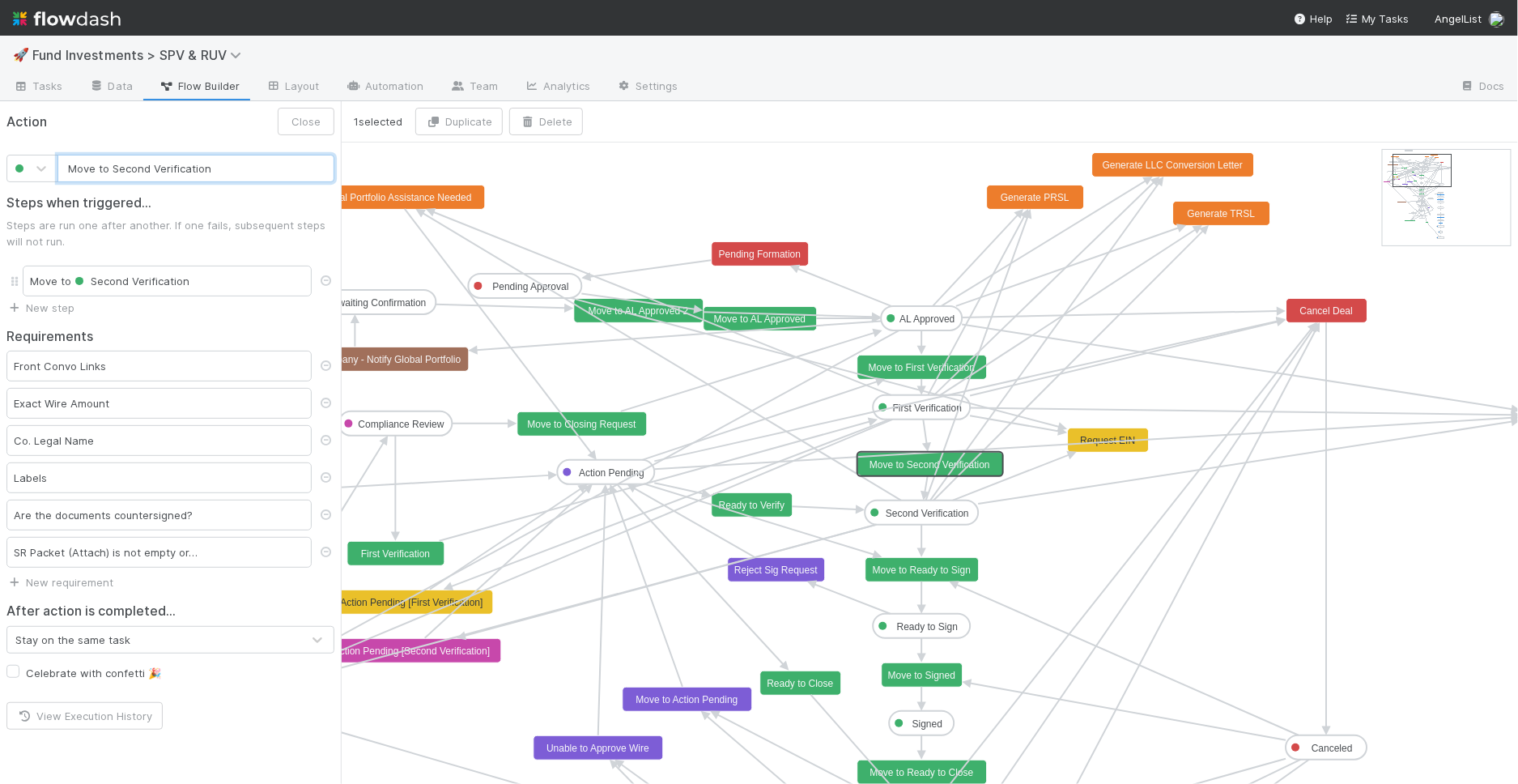
click at [902, 467] on text "Move to Second Verification" at bounding box center [929, 465] width 121 height 11
click at [933, 510] on text "Second Verification" at bounding box center [928, 513] width 84 height 11
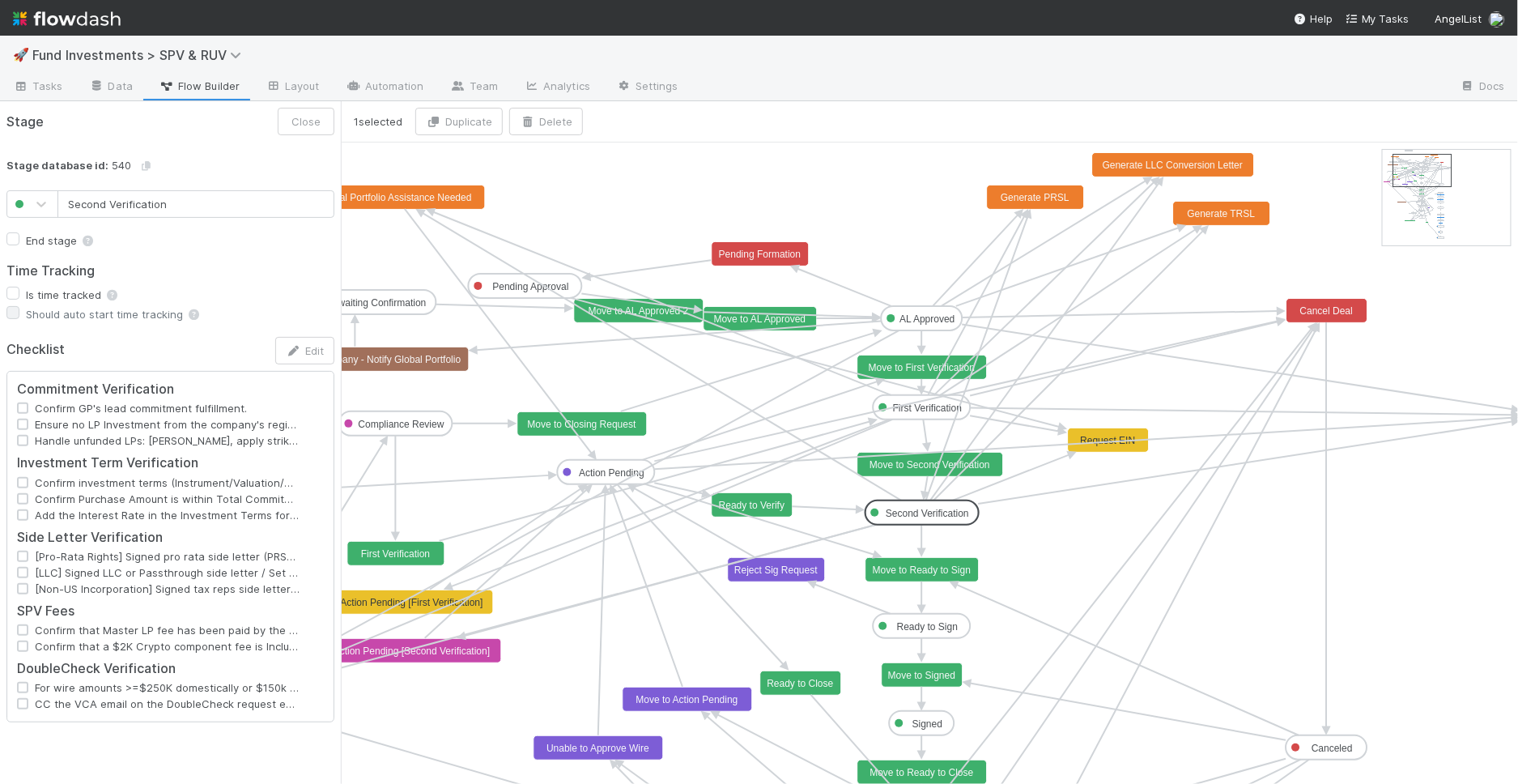
click at [919, 455] on icon at bounding box center [1084, 444] width 859 height 51
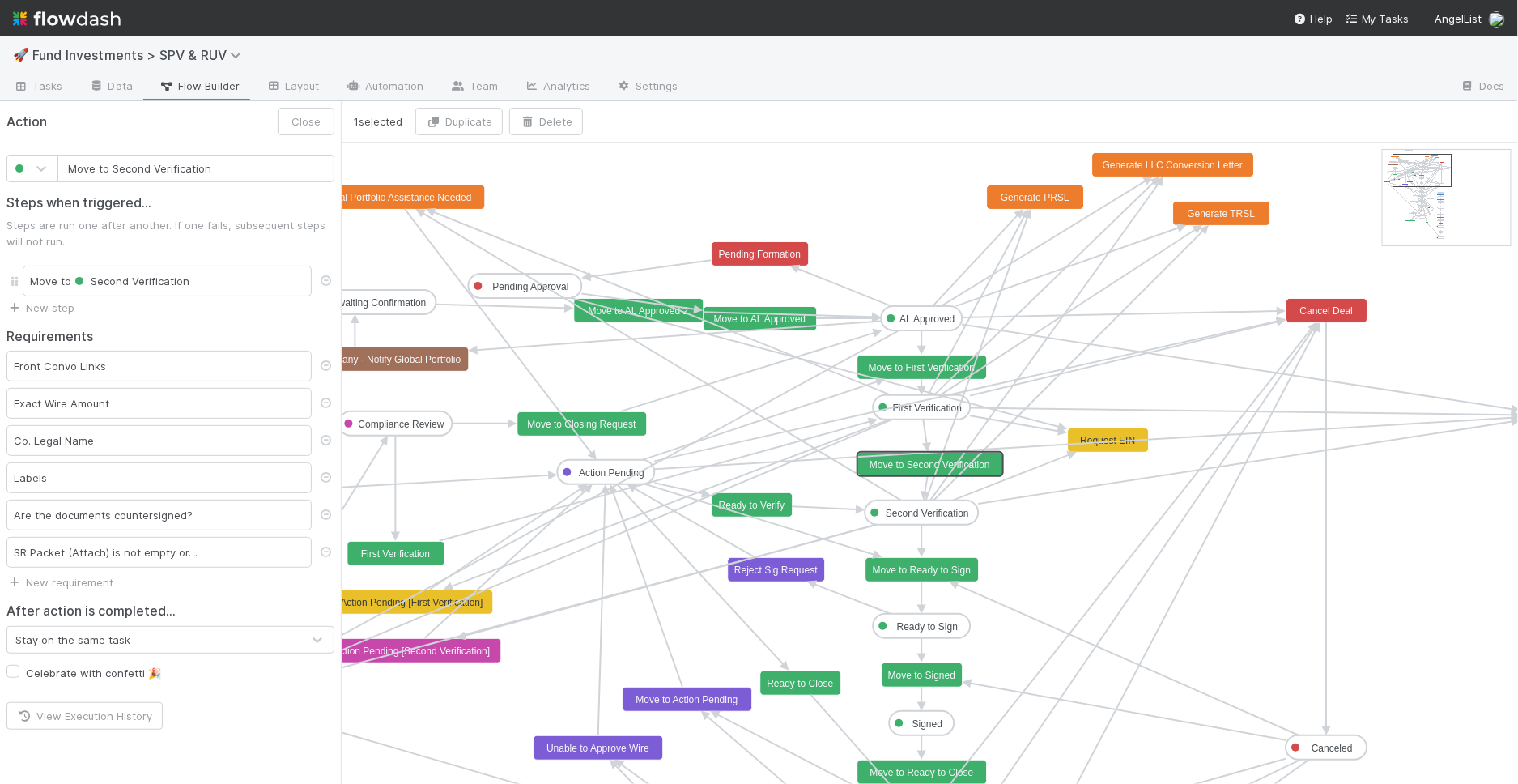
click at [914, 461] on text "Move to Second Verification" at bounding box center [929, 465] width 121 height 11
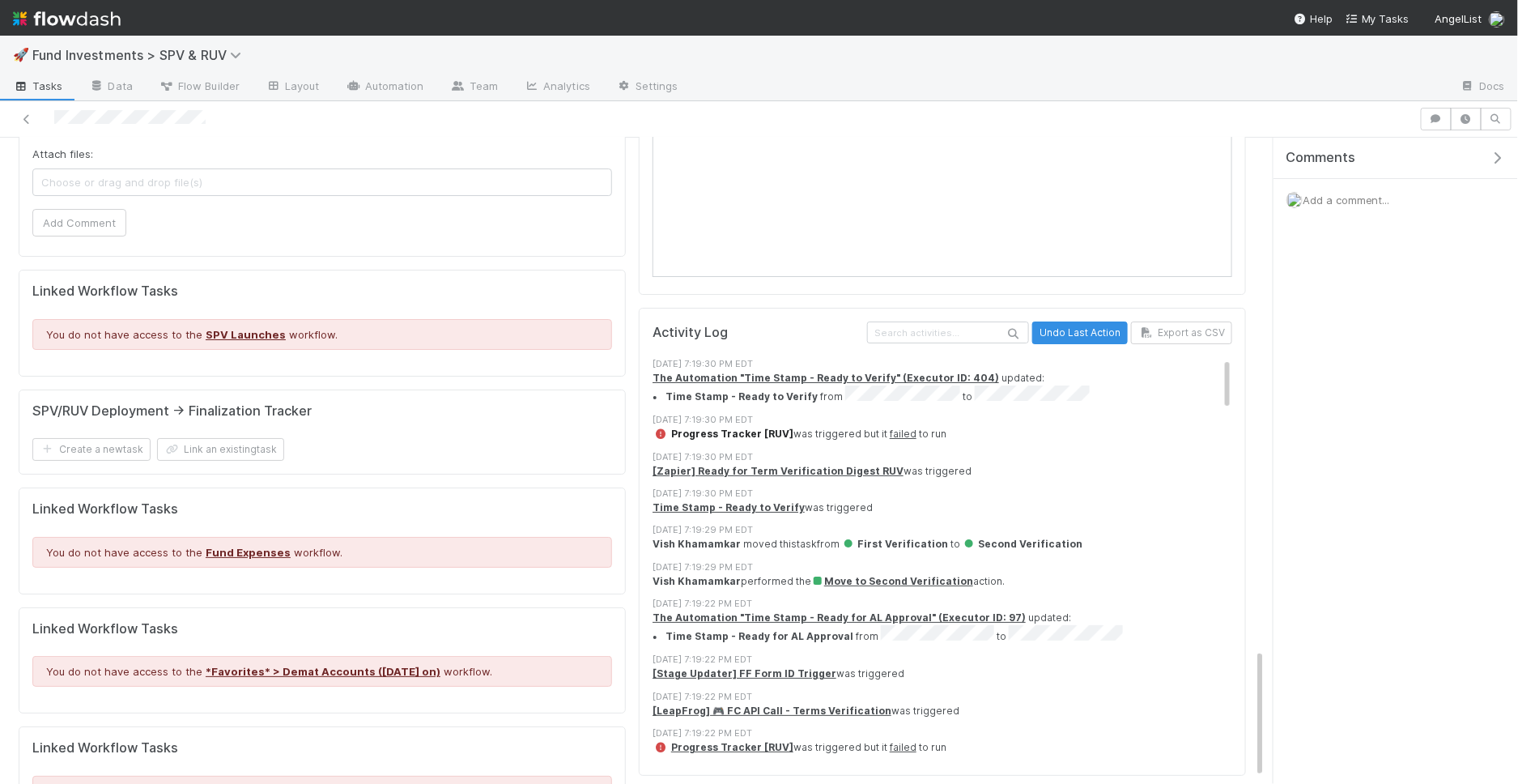
scroll to position [2552, 0]
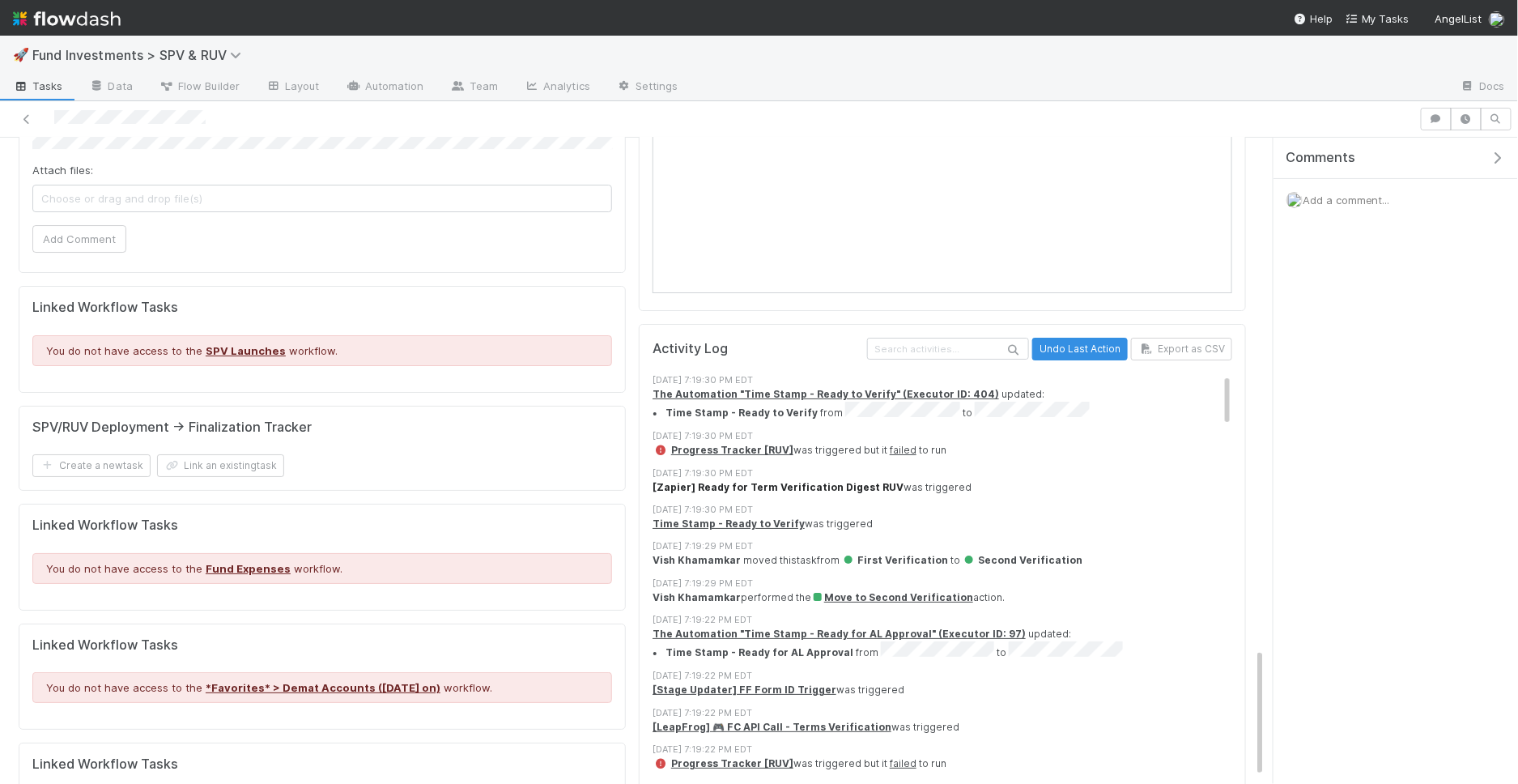
click at [773, 481] on strong "[Zapier] Ready for Term Verification Digest RUV" at bounding box center [778, 487] width 251 height 12
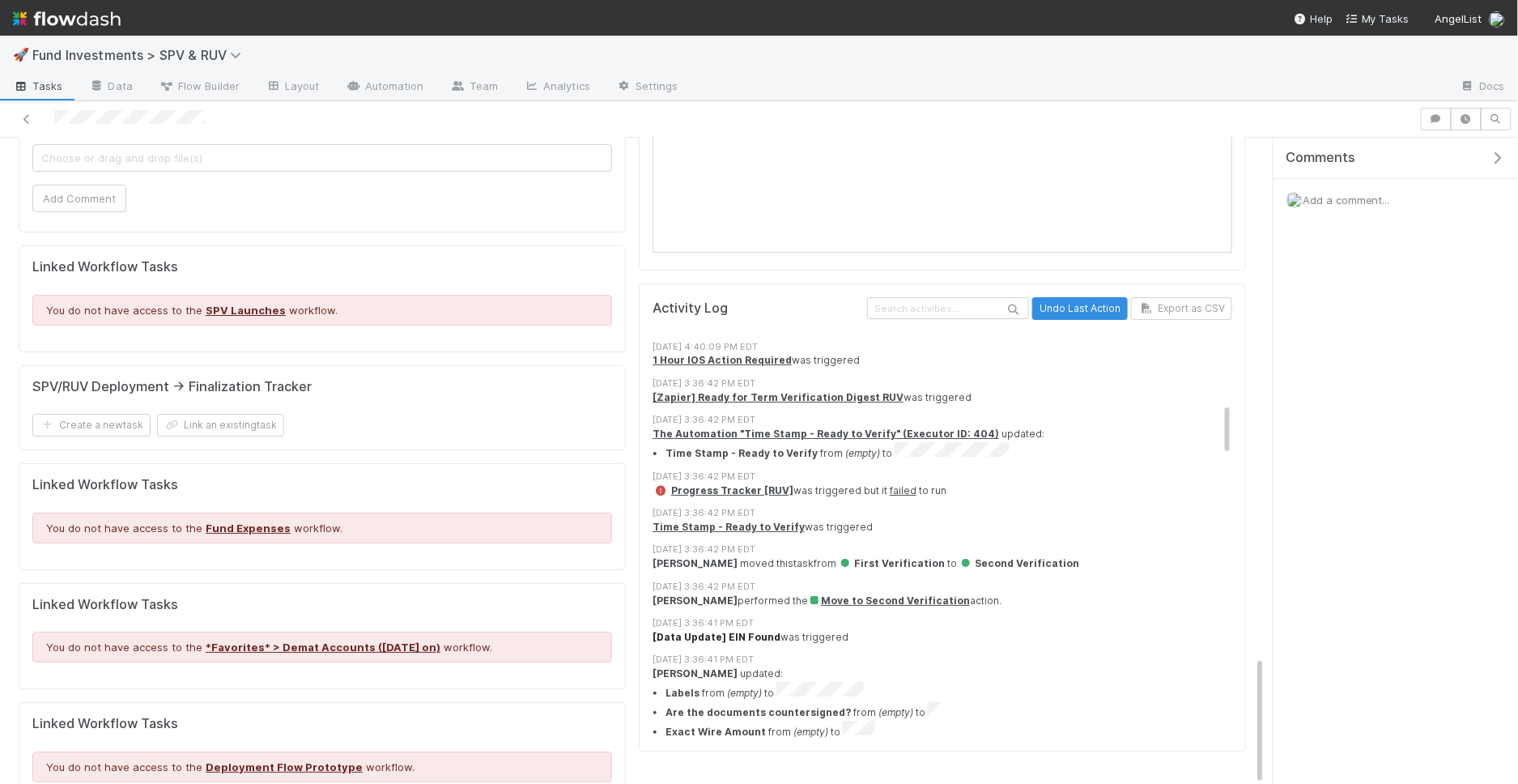
scroll to position [505, 0]
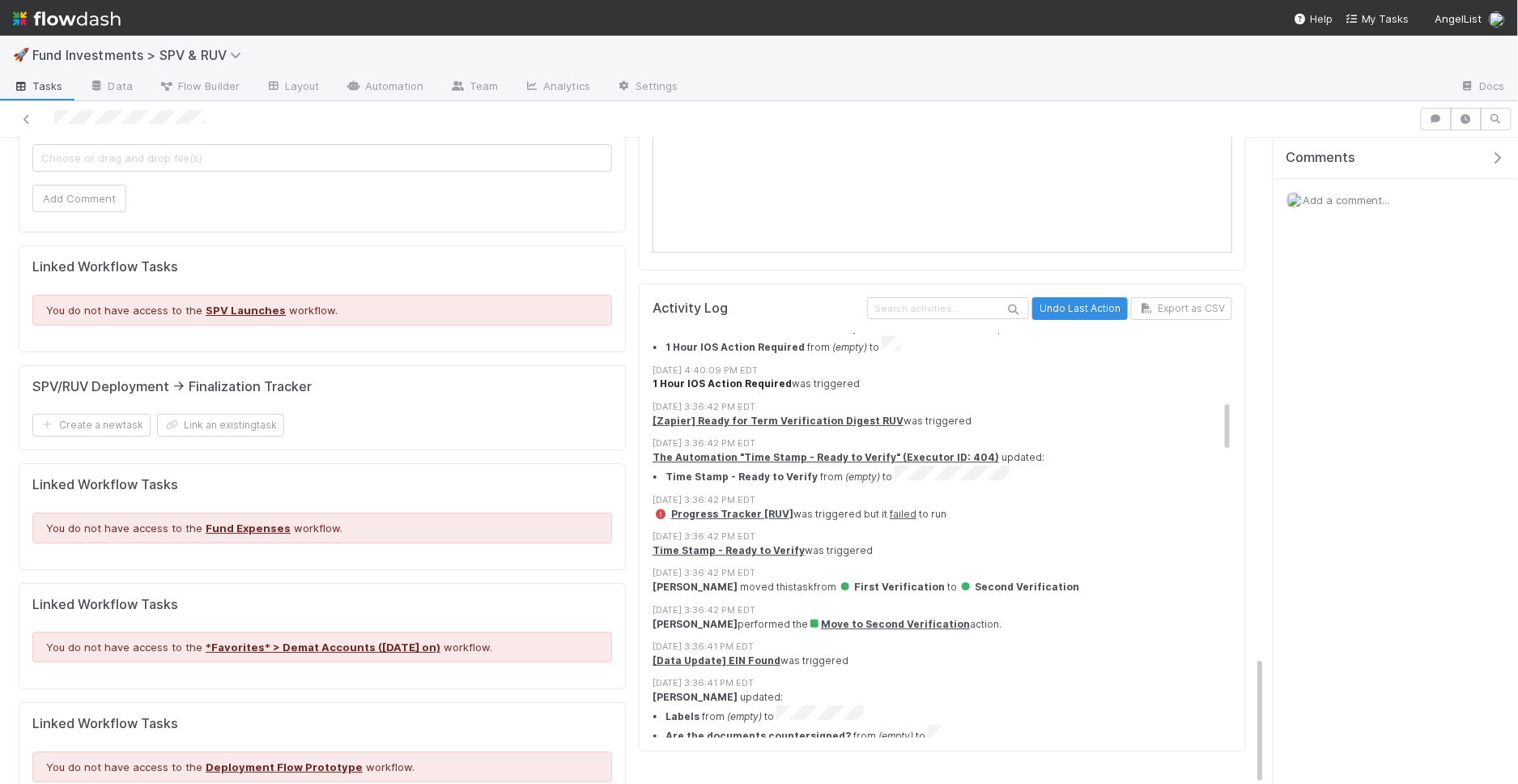
click at [733, 377] on strong "1 Hour IOS Action Required" at bounding box center [723, 383] width 139 height 12
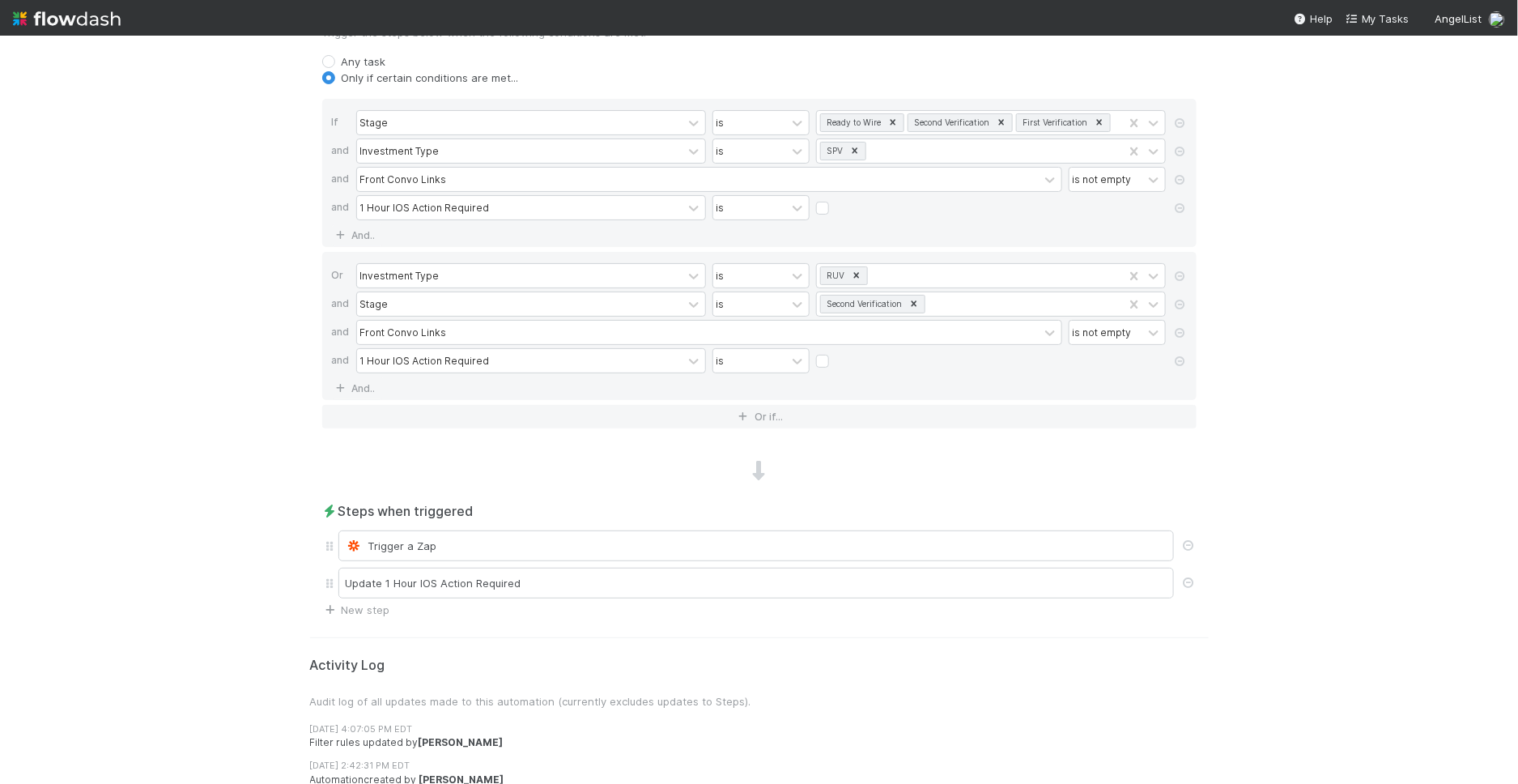
scroll to position [624, 0]
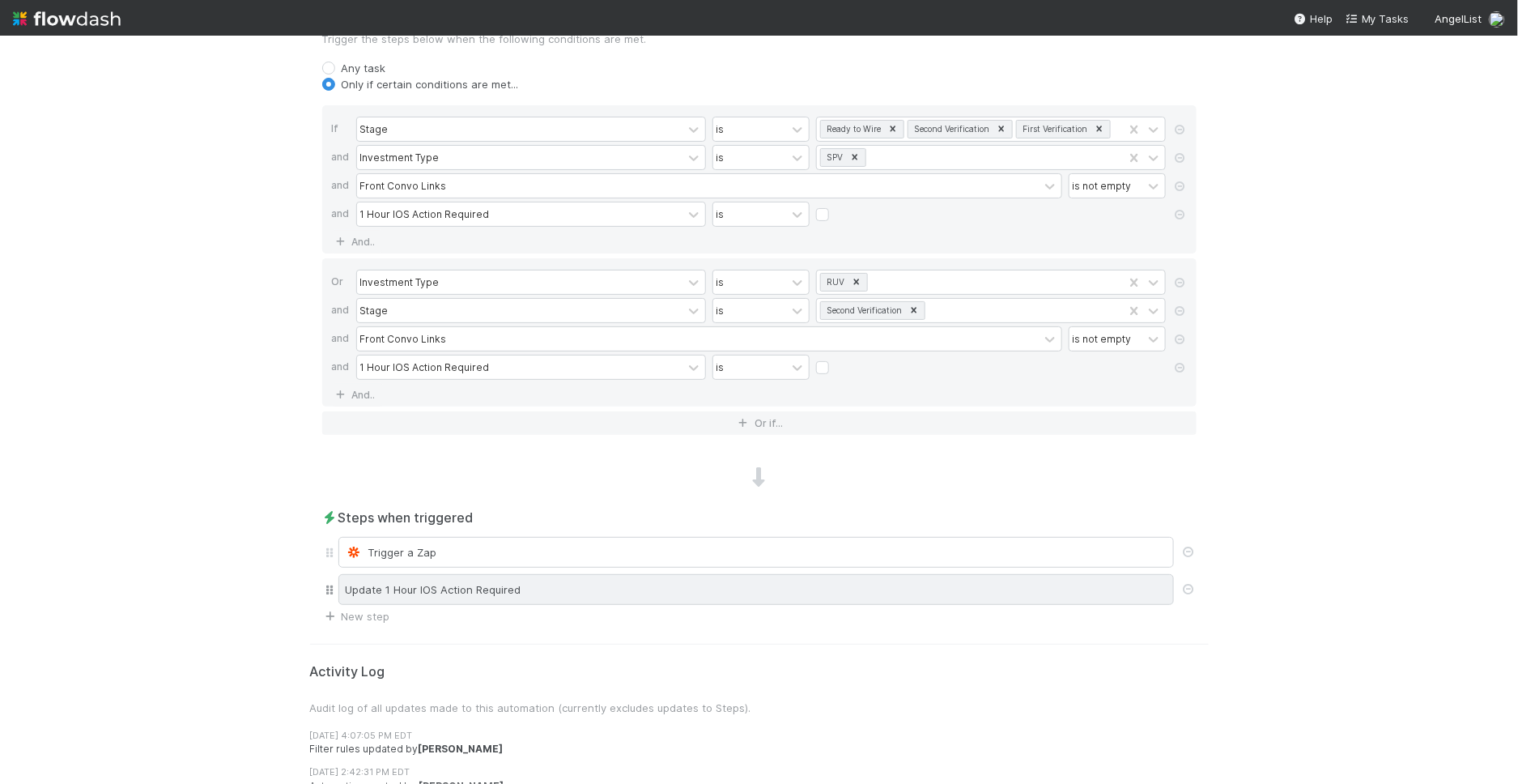
click at [538, 580] on div "Update 1 Hour IOS Action Required" at bounding box center [756, 590] width 836 height 31
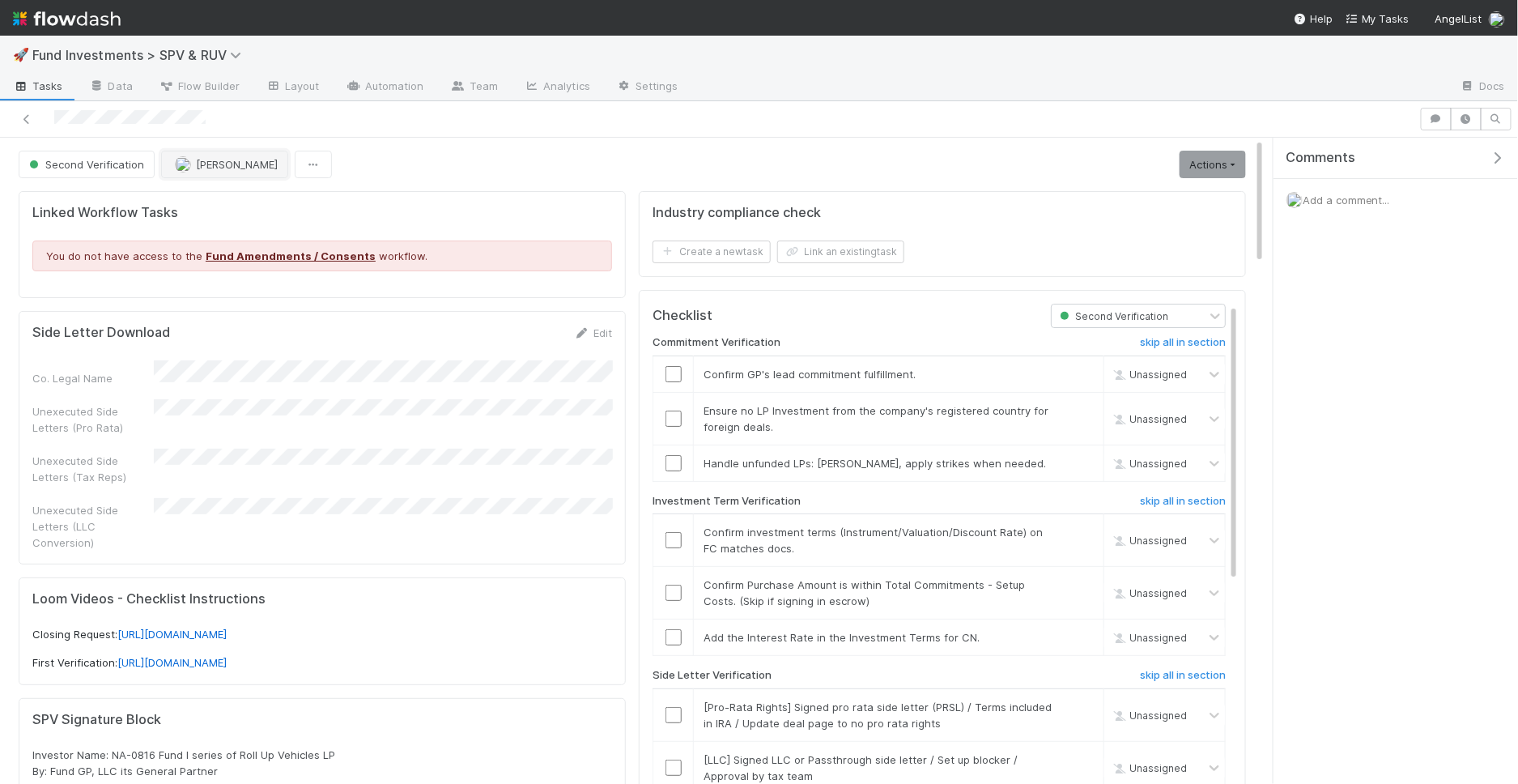
click at [205, 160] on span "Joshua Webster" at bounding box center [237, 165] width 82 height 13
click at [577, 134] on div at bounding box center [759, 392] width 1518 height 784
